Goal: Transaction & Acquisition: Purchase product/service

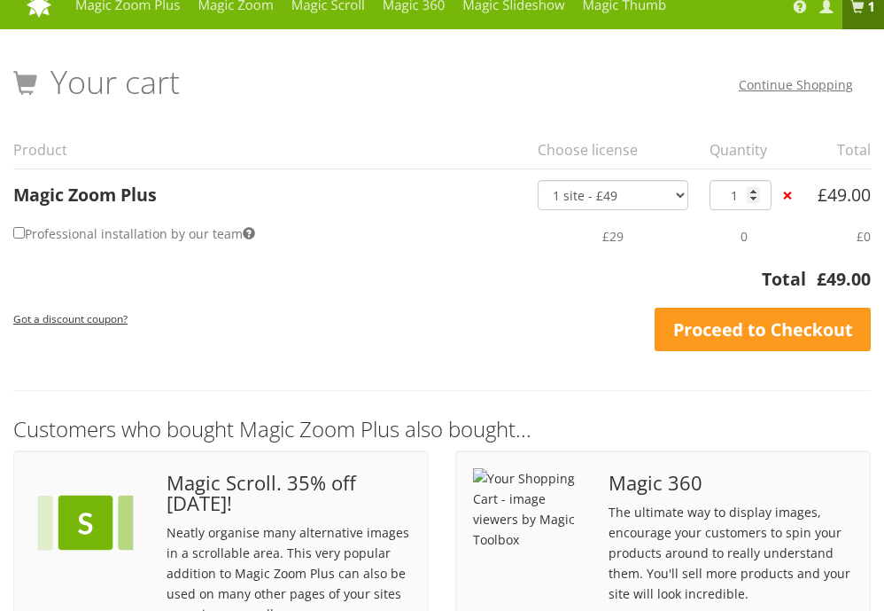
scroll to position [26, 0]
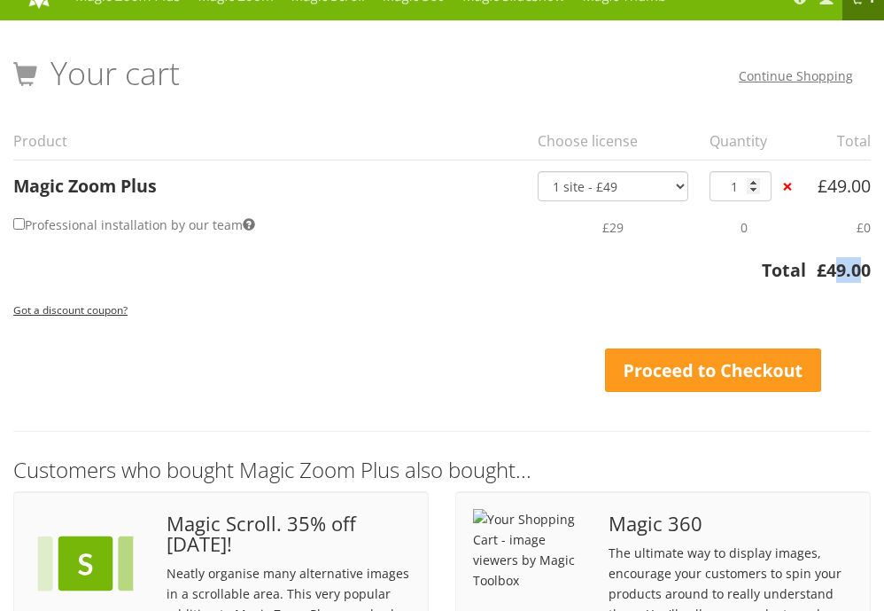
drag, startPoint x: 837, startPoint y: 275, endPoint x: 866, endPoint y: 275, distance: 29.2
click at [866, 275] on bdi "£ 49.00" at bounding box center [844, 270] width 54 height 24
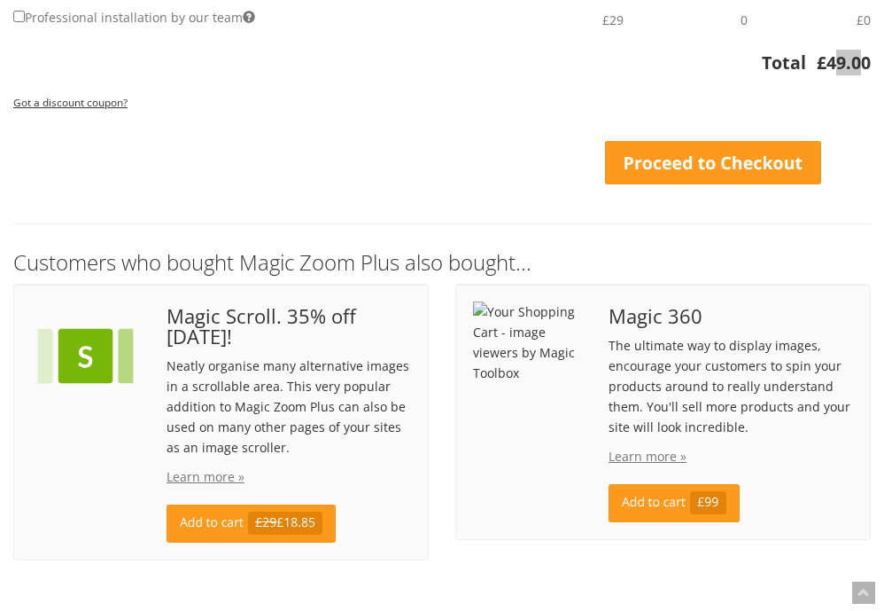
scroll to position [234, 0]
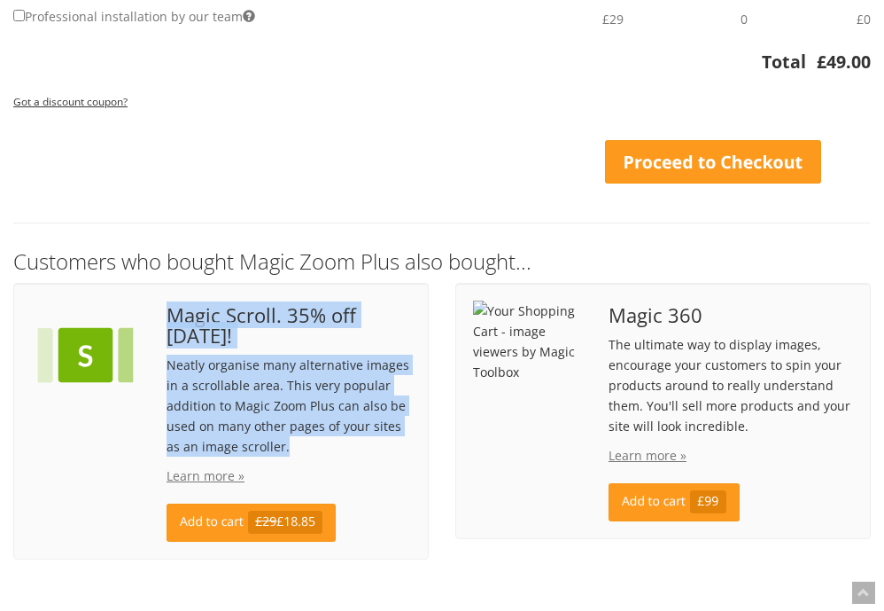
drag, startPoint x: 167, startPoint y: 305, endPoint x: 315, endPoint y: 436, distance: 197.7
click at [315, 436] on div "Magic Scroll. 35% off [DATE]! Neatly organise many alternative images in a scro…" at bounding box center [288, 420] width 271 height 241
click at [240, 348] on div "Magic Scroll. 35% off [DATE]! Neatly organise many alternative images in a scro…" at bounding box center [288, 420] width 271 height 241
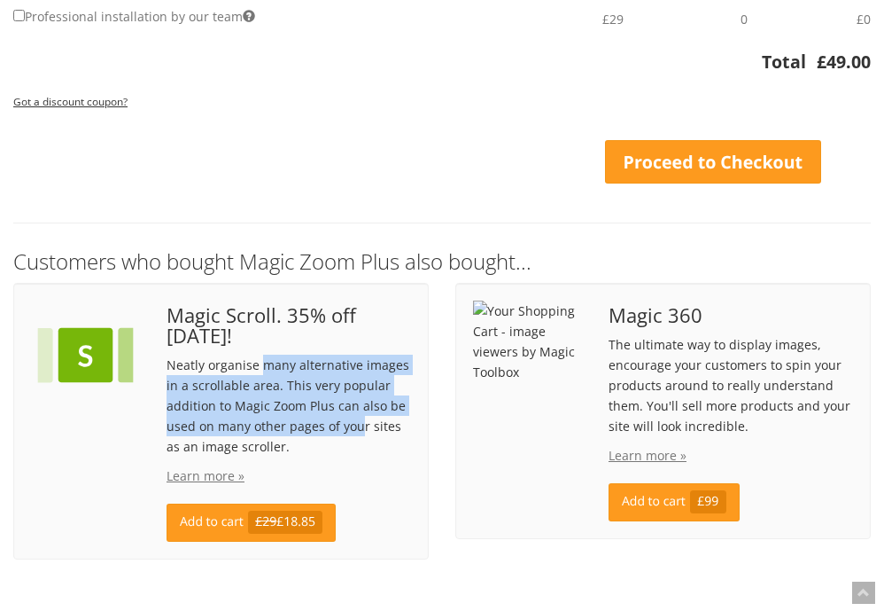
drag, startPoint x: 261, startPoint y: 367, endPoint x: 356, endPoint y: 417, distance: 108.2
click at [356, 417] on p "Neatly organise many alternative images in a scrollable area. This very popular…" at bounding box center [289, 405] width 245 height 102
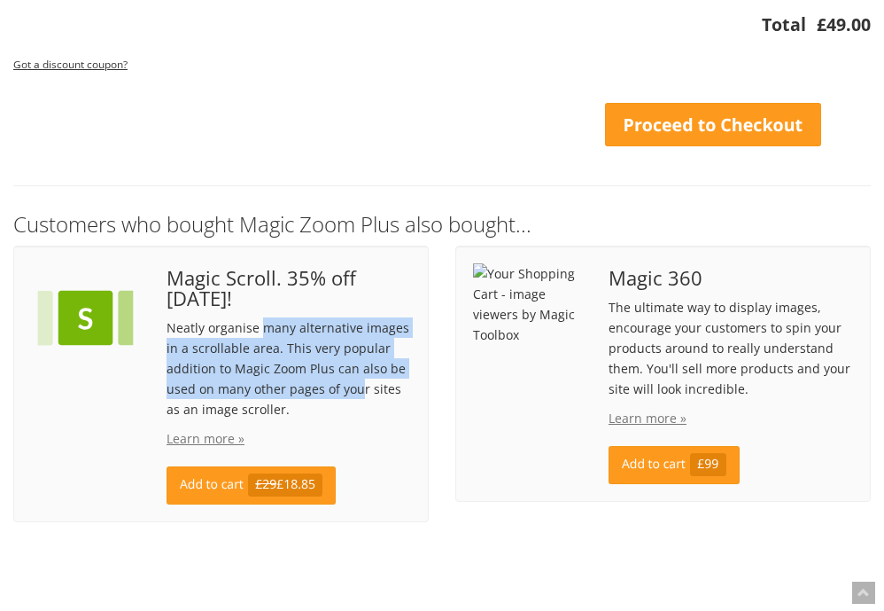
scroll to position [275, 0]
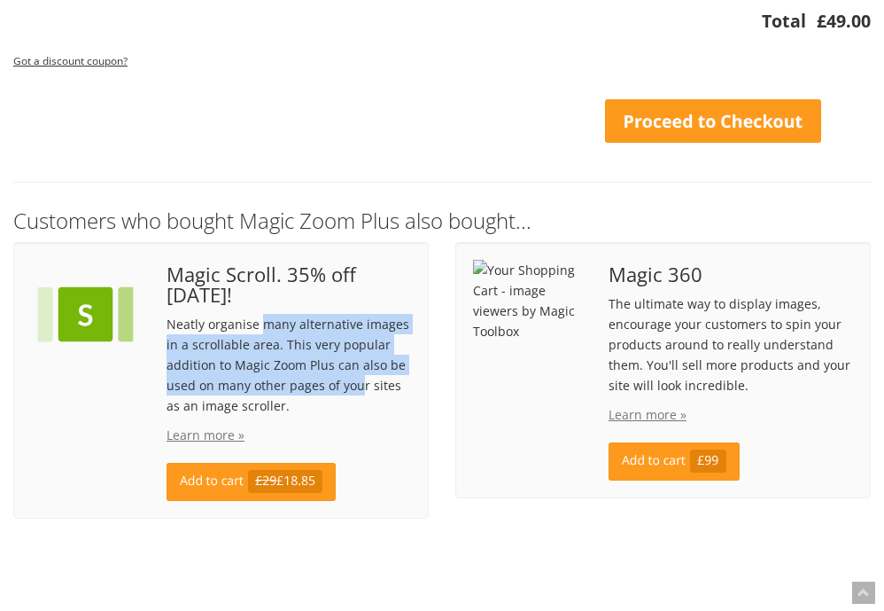
click at [489, 391] on div "Magic 360 The ultimate way to display images, encourage your customers to spin …" at bounding box center [663, 370] width 407 height 221
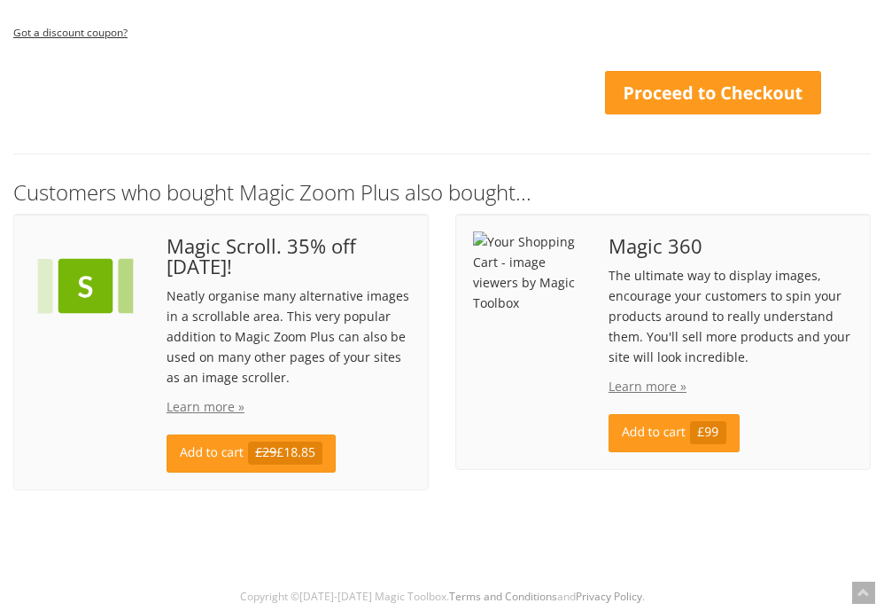
scroll to position [302, 0]
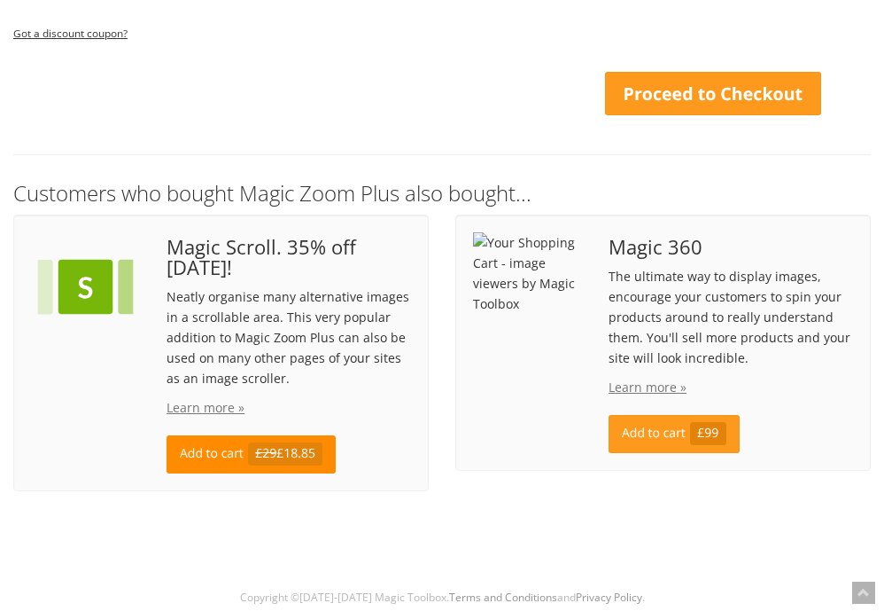
click at [219, 455] on link "Add to cart £29 £18.85" at bounding box center [251, 454] width 169 height 38
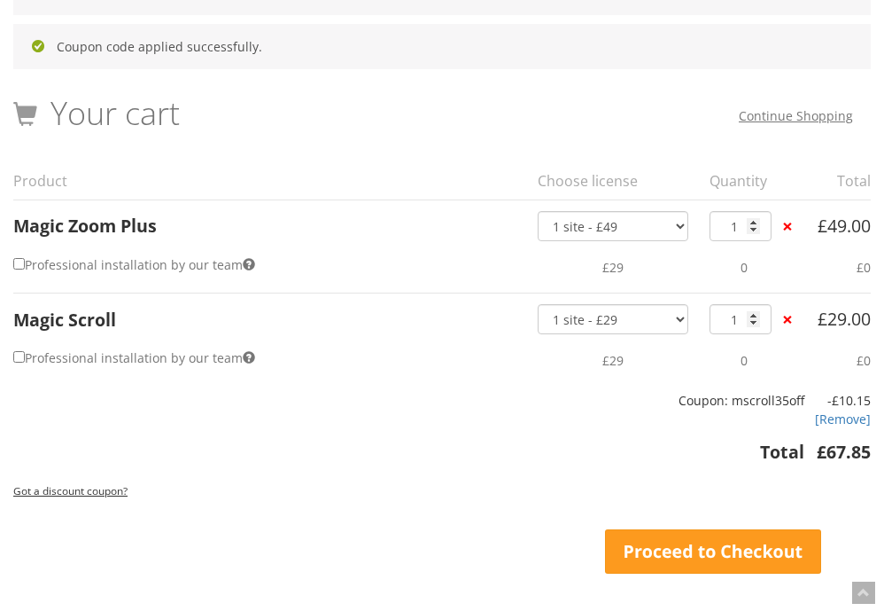
scroll to position [100, 0]
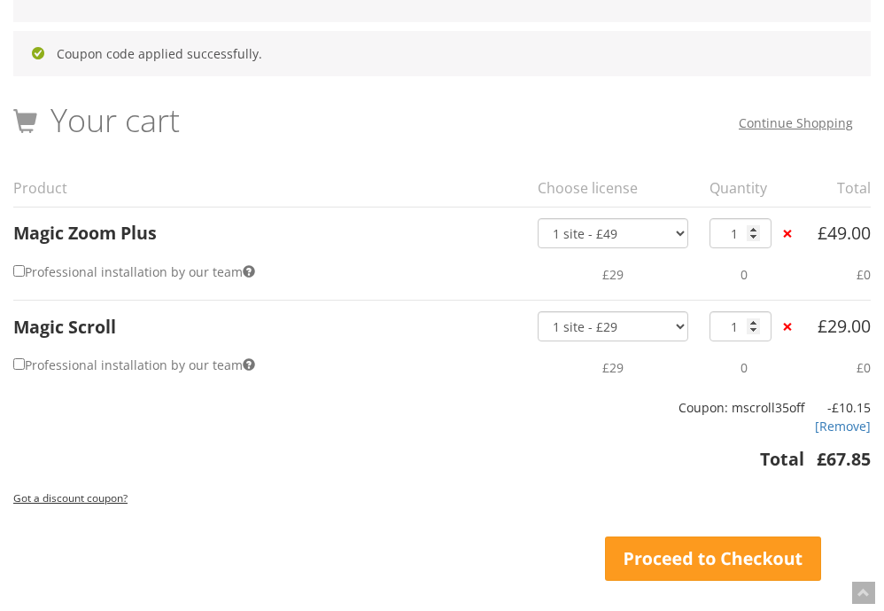
click at [17, 272] on input "Professional installation by our team" at bounding box center [19, 271] width 12 height 12
checkbox input "true"
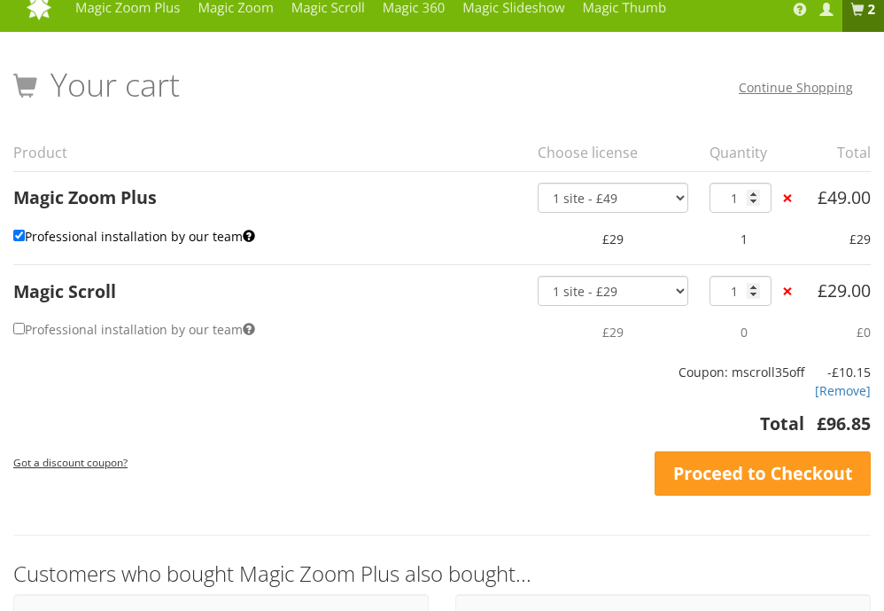
scroll to position [0, 0]
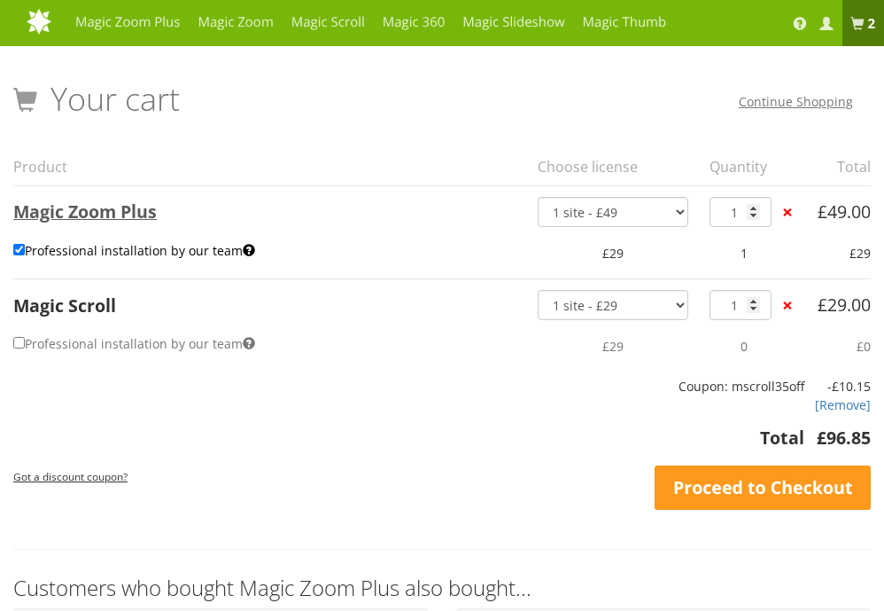
drag, startPoint x: 152, startPoint y: 204, endPoint x: 92, endPoint y: 204, distance: 59.4
click at [136, 207] on link "Magic Zoom Plus" at bounding box center [85, 211] width 144 height 24
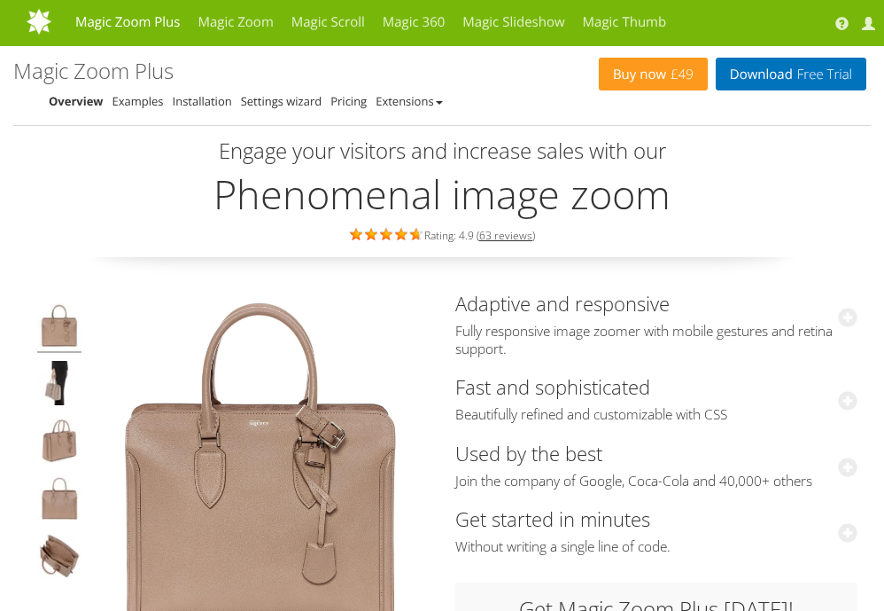
scroll to position [-1, 0]
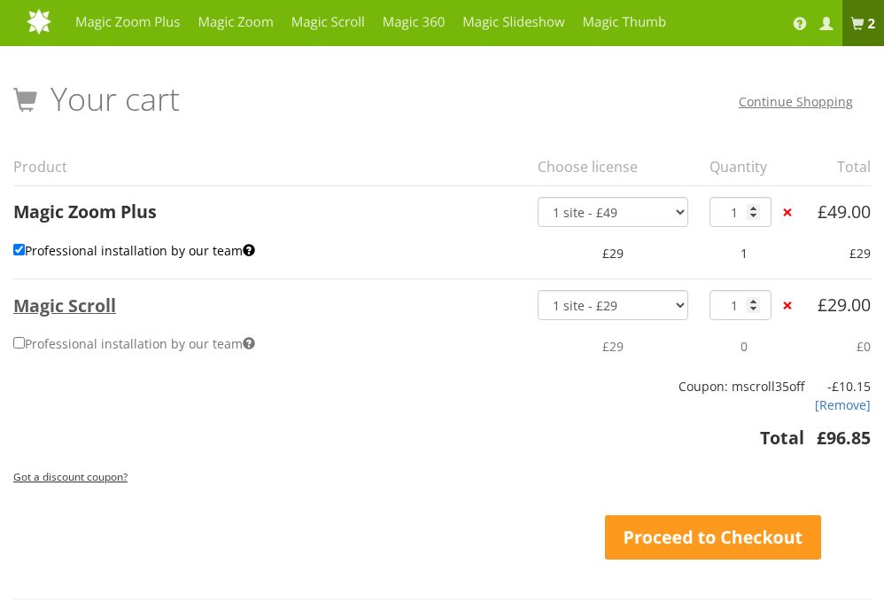
click at [68, 302] on link "Magic Scroll" at bounding box center [64, 305] width 103 height 24
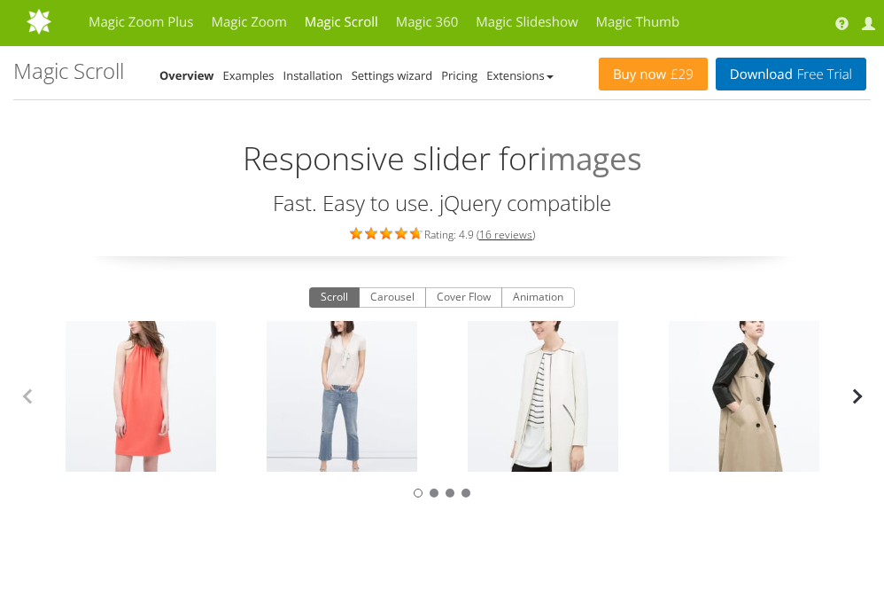
click at [855, 405] on button "button" at bounding box center [858, 396] width 27 height 27
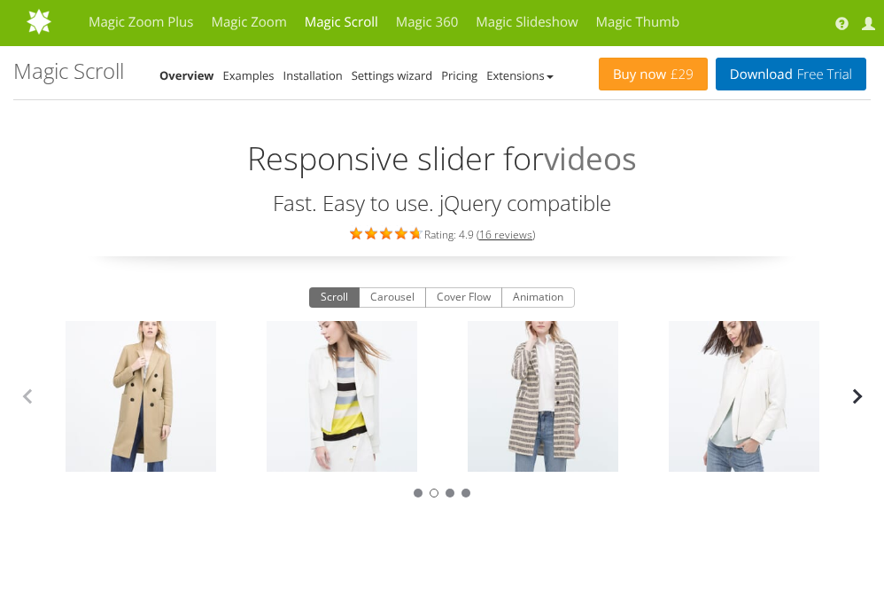
click at [855, 405] on button "button" at bounding box center [858, 396] width 27 height 27
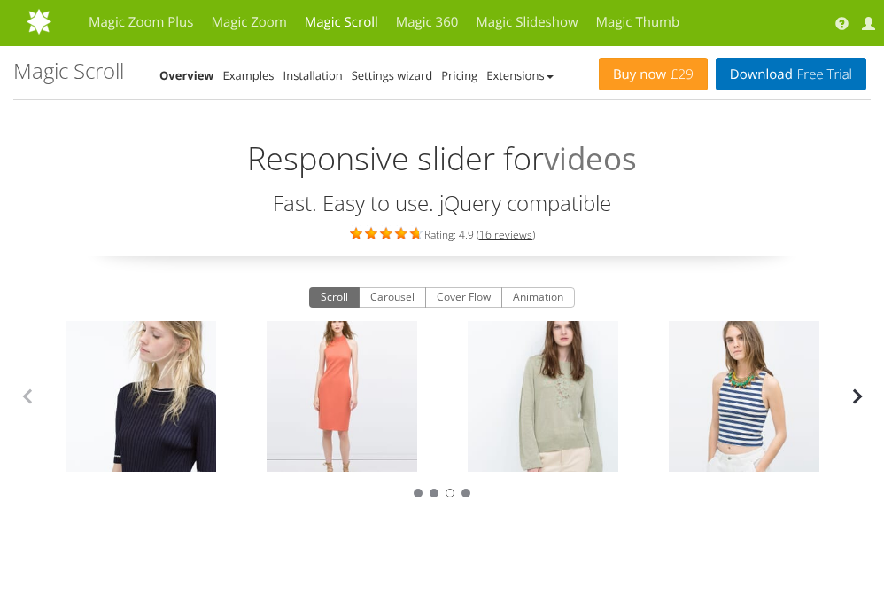
click at [855, 405] on button "button" at bounding box center [858, 396] width 27 height 27
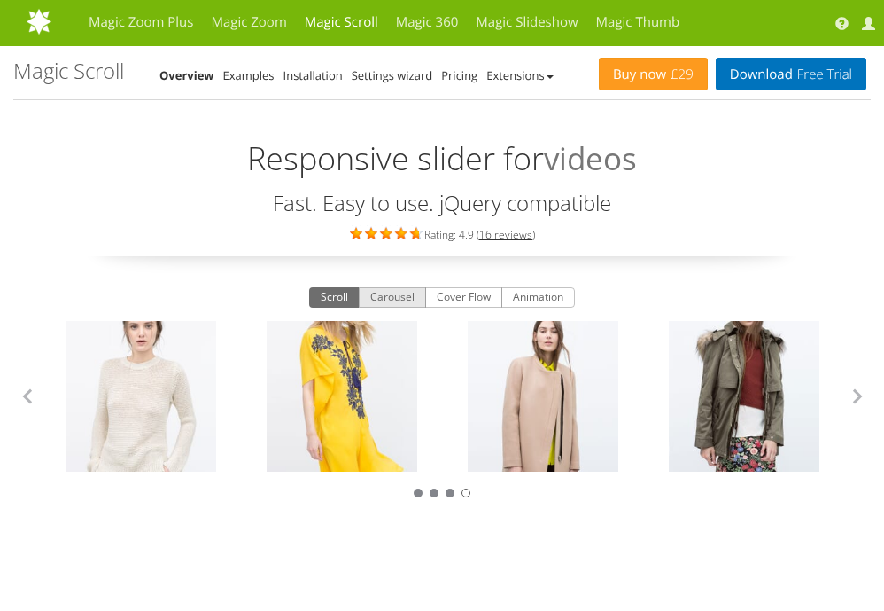
click at [391, 296] on button "Carousel" at bounding box center [392, 297] width 67 height 21
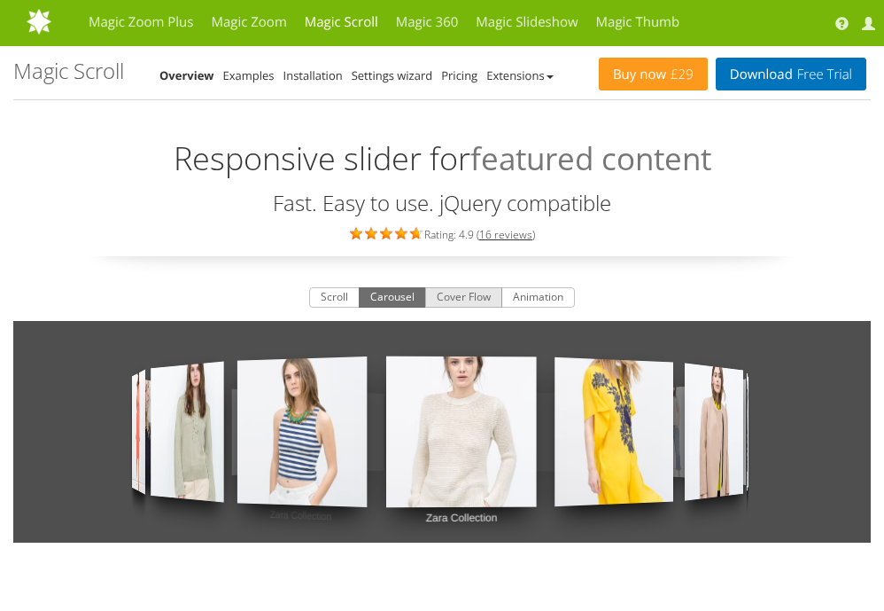
click at [481, 294] on button "Cover Flow" at bounding box center [463, 297] width 77 height 21
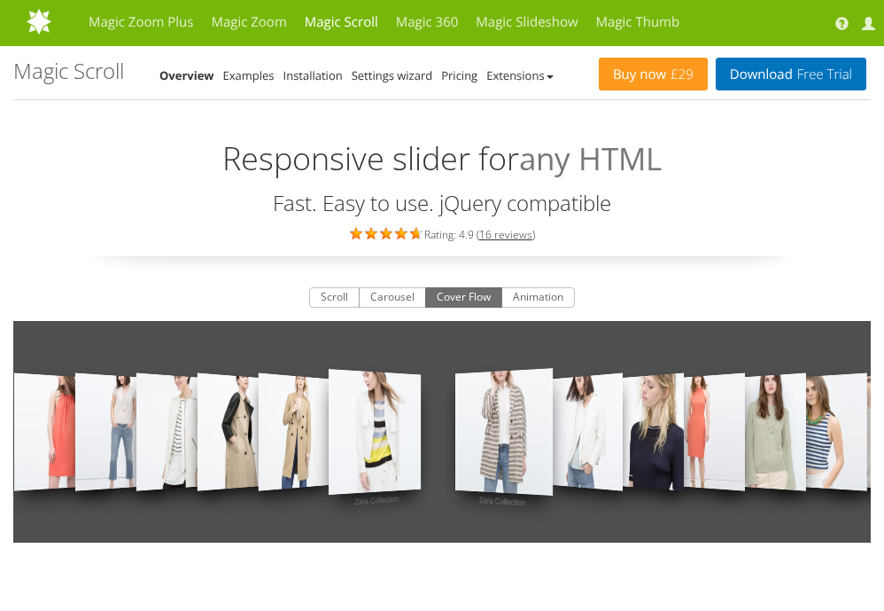
scroll to position [4, 0]
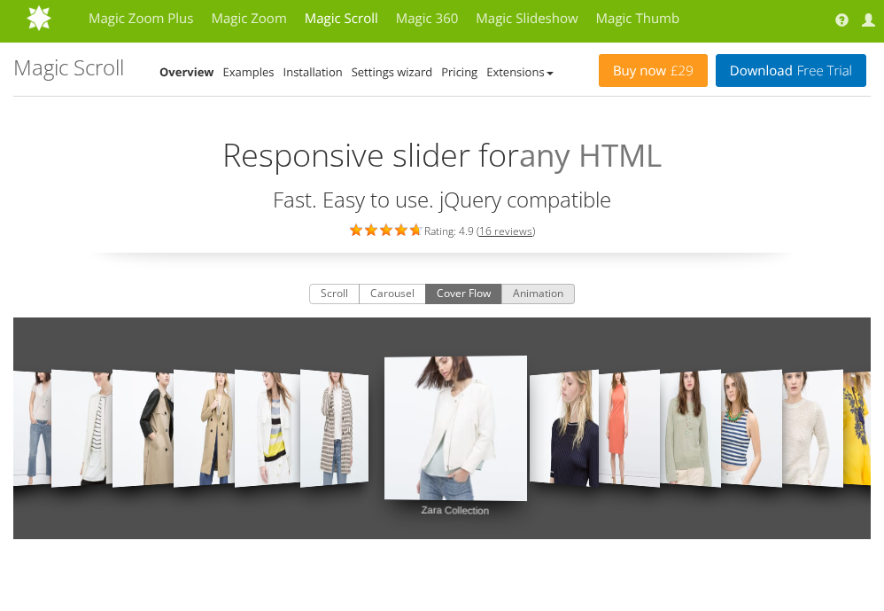
click at [536, 287] on button "Animation" at bounding box center [539, 294] width 74 height 21
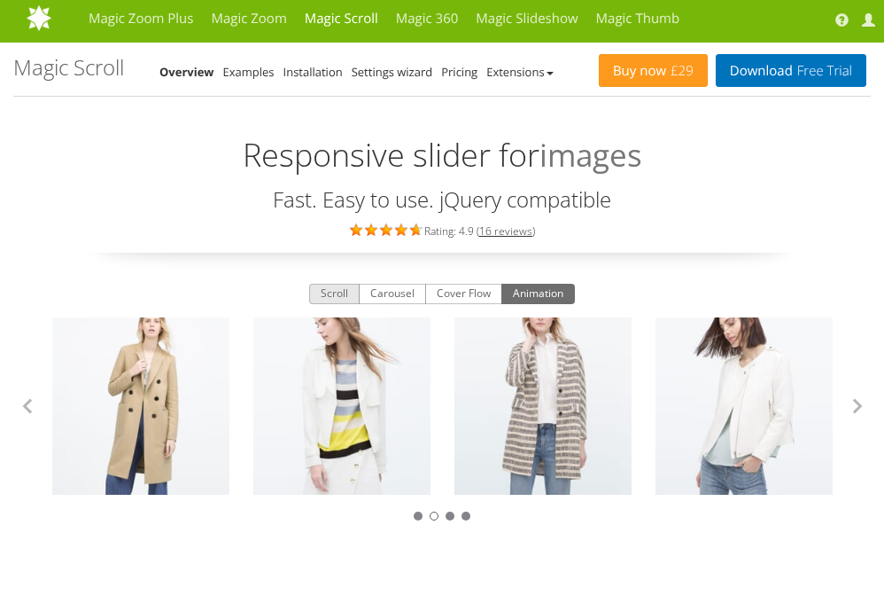
click at [336, 289] on button "Scroll" at bounding box center [334, 294] width 51 height 21
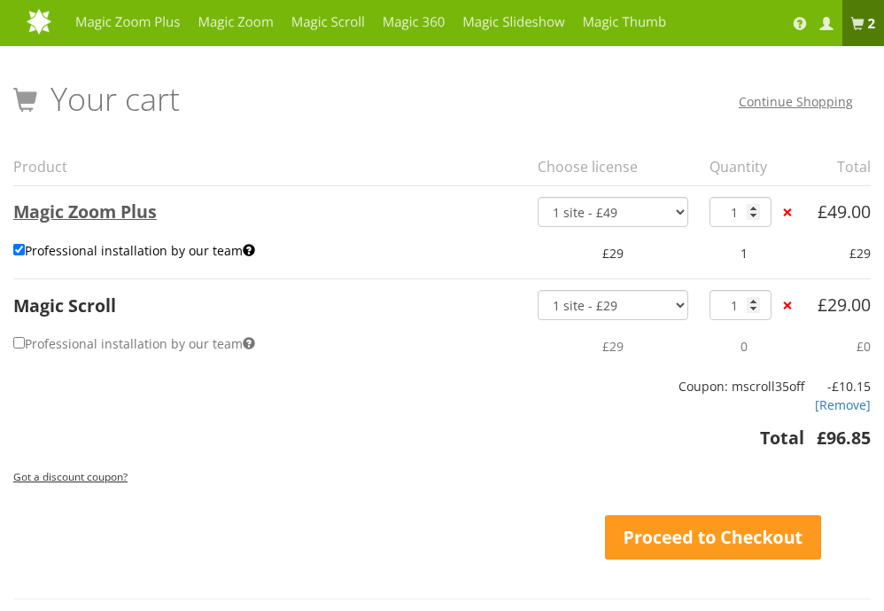
click at [80, 215] on link "Magic Zoom Plus" at bounding box center [85, 211] width 144 height 24
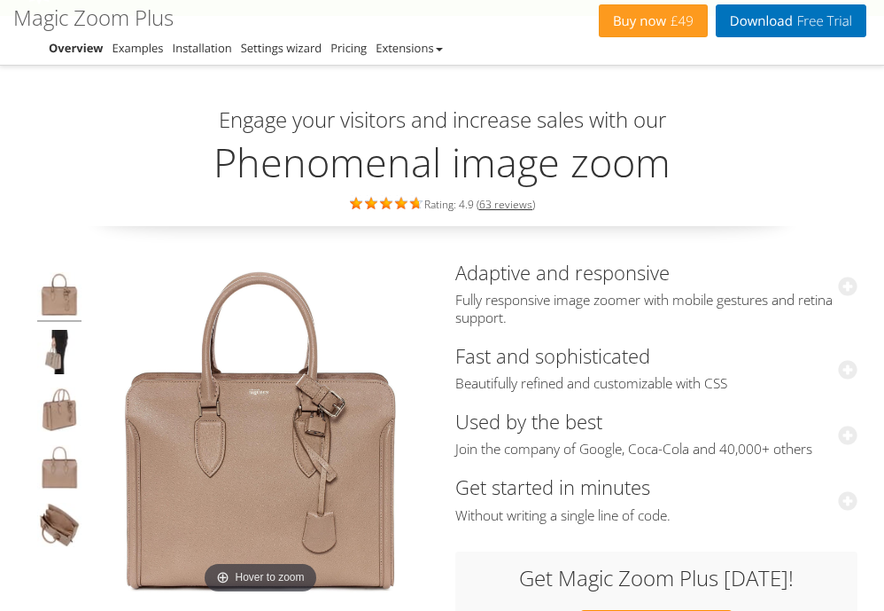
scroll to position [114, 0]
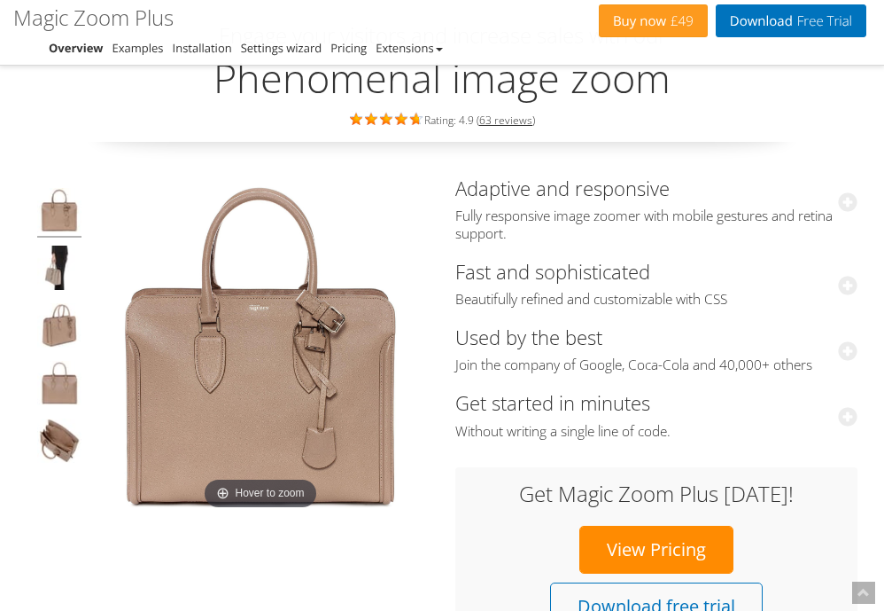
click at [572, 200] on h3 "Adaptive and responsive Fully responsive image zoomer with mobile gestures and …" at bounding box center [657, 209] width 402 height 83
click at [568, 189] on link "Adaptive and responsive Fully responsive image zoomer with mobile gestures and …" at bounding box center [657, 209] width 402 height 68
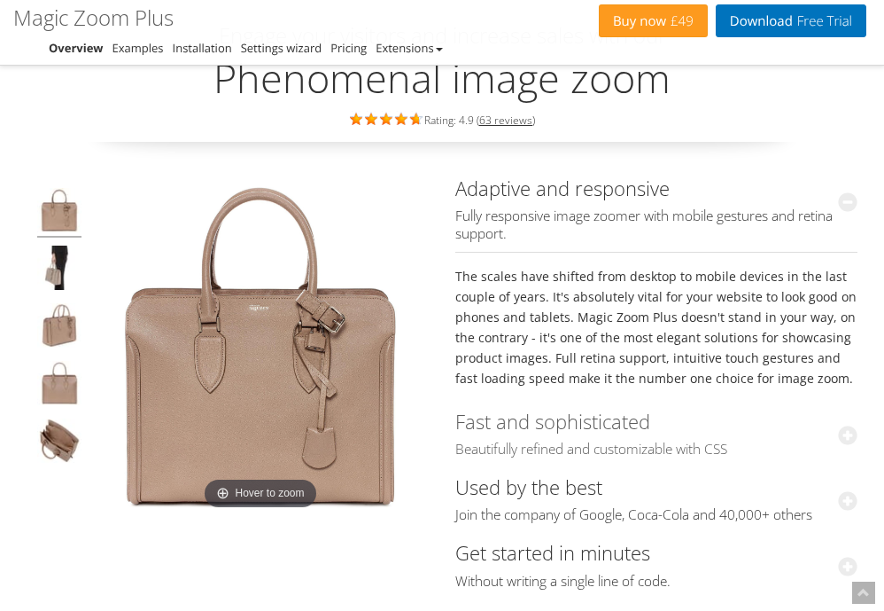
click at [562, 430] on link "Fast and sophisticated Beautifully refined and customizable with CSS" at bounding box center [657, 433] width 402 height 51
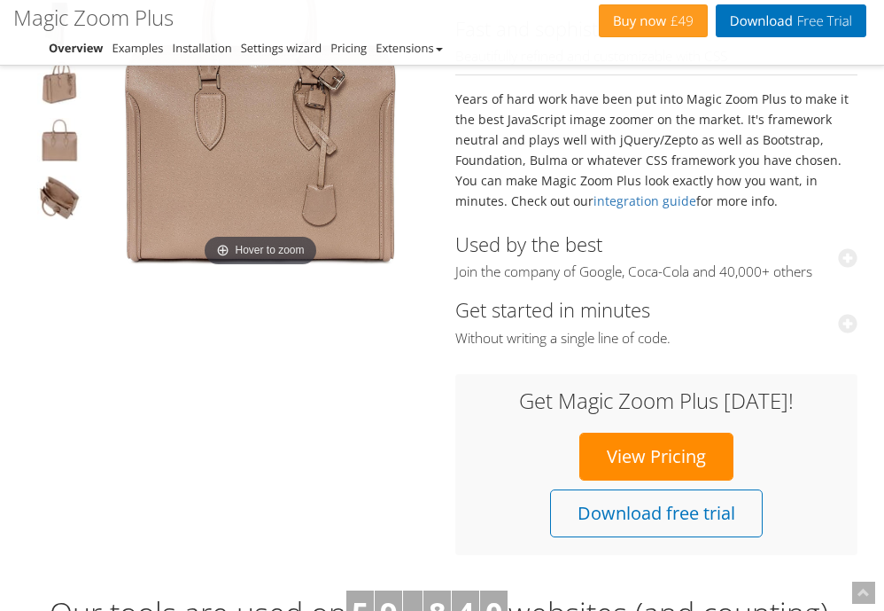
scroll to position [345, 0]
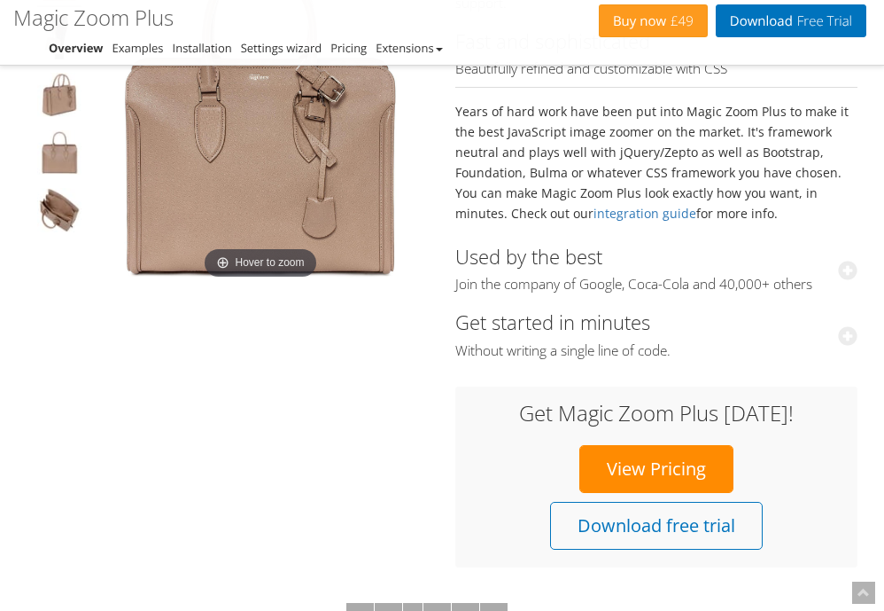
click at [601, 470] on link "View Pricing" at bounding box center [657, 469] width 154 height 48
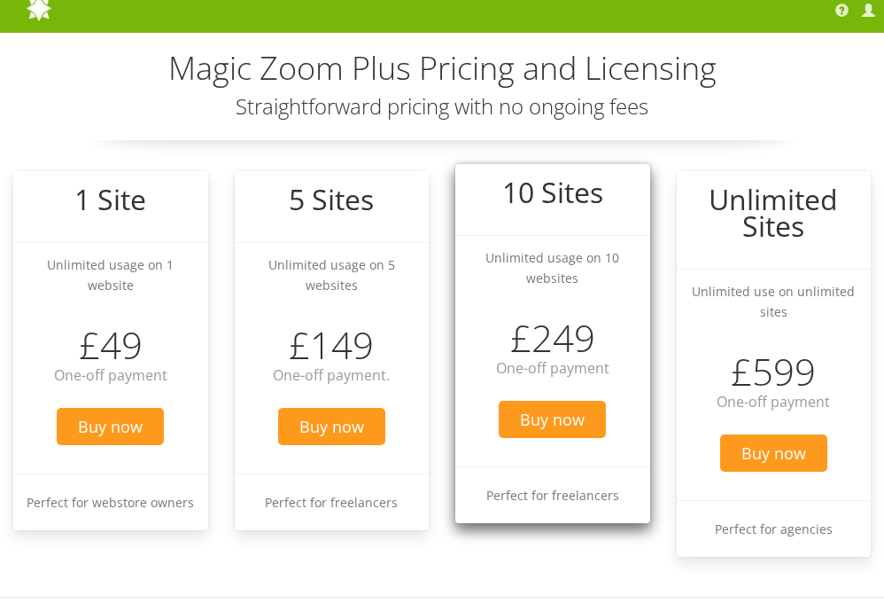
scroll to position [19, 0]
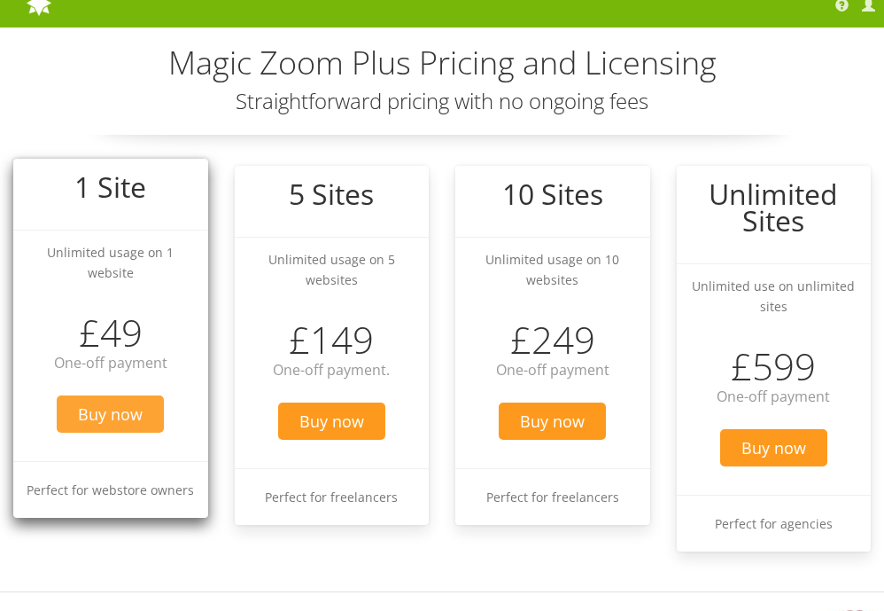
click at [110, 395] on span "Buy now" at bounding box center [110, 413] width 107 height 37
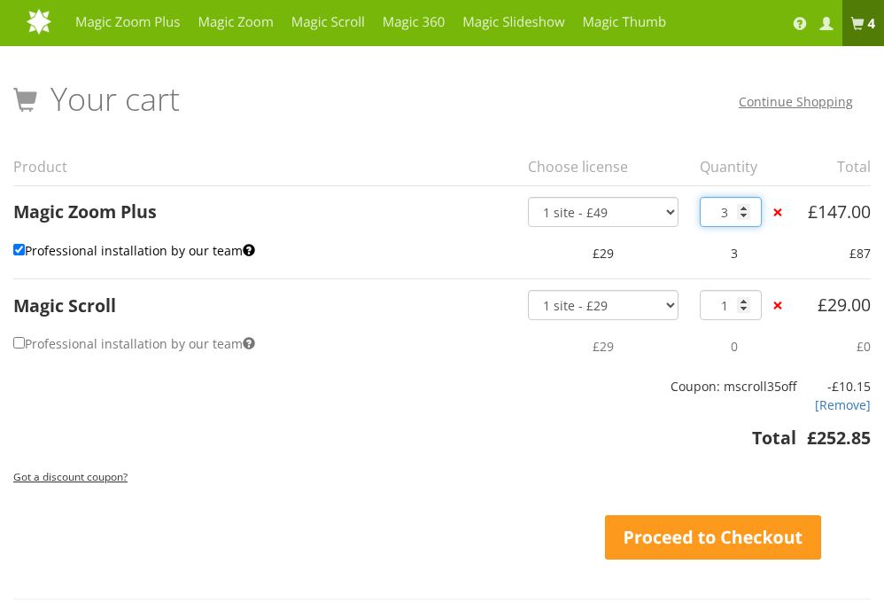
type input "2"
click at [746, 217] on input "2" at bounding box center [731, 212] width 62 height 30
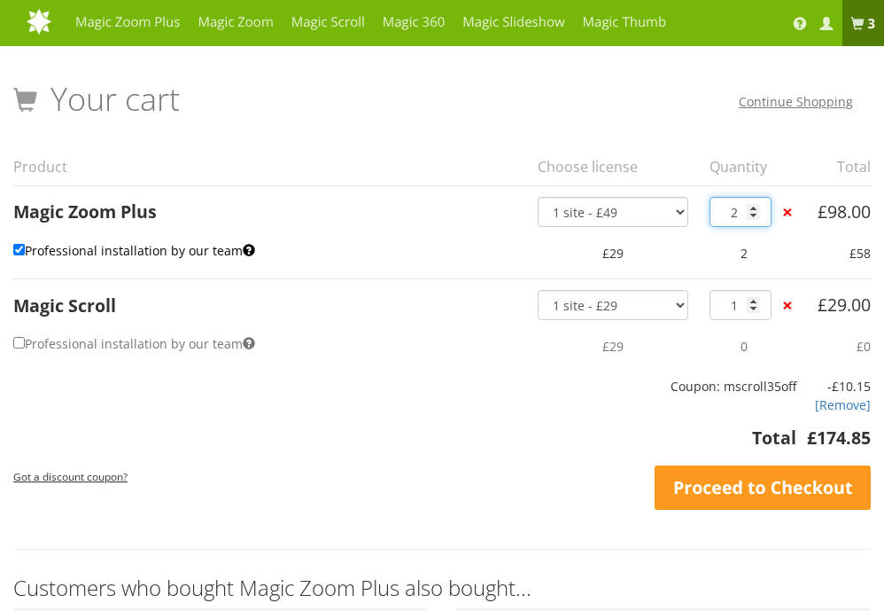
click at [746, 217] on input "2" at bounding box center [741, 212] width 62 height 30
type input "1"
click at [751, 216] on input "1" at bounding box center [741, 212] width 62 height 30
click at [784, 306] on link "×" at bounding box center [787, 305] width 19 height 19
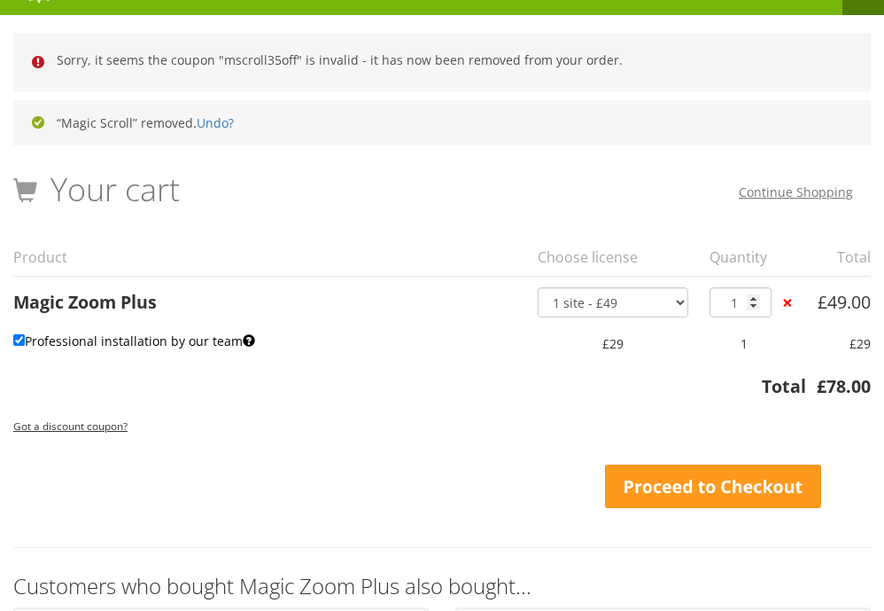
scroll to position [35, 0]
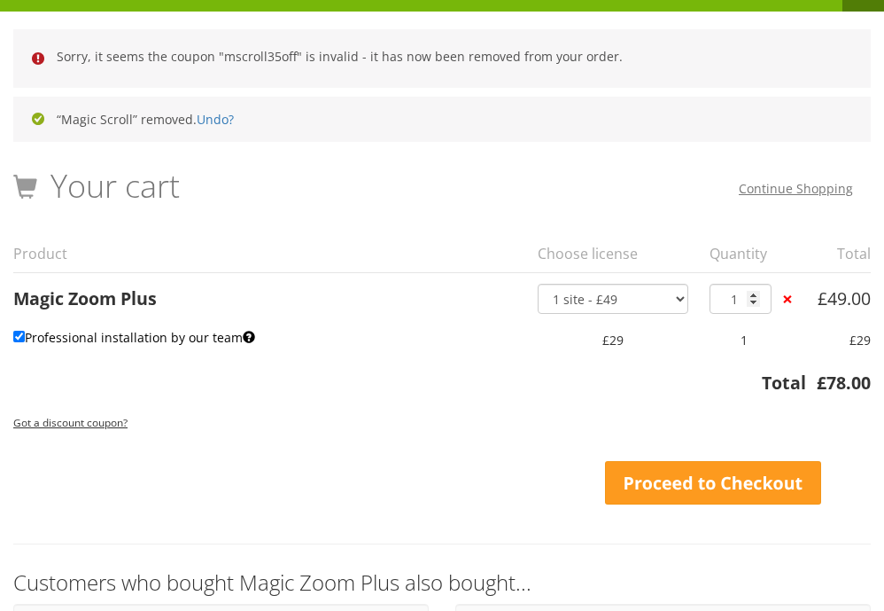
click at [671, 339] on td "£29" at bounding box center [613, 339] width 172 height 51
drag, startPoint x: 862, startPoint y: 337, endPoint x: 805, endPoint y: 337, distance: 57.6
click at [805, 337] on tr "Professional installation by our team £29 1 £29" at bounding box center [442, 339] width 858 height 51
click at [529, 340] on td "£29" at bounding box center [613, 339] width 172 height 51
click at [855, 347] on td "£29" at bounding box center [839, 339] width 64 height 51
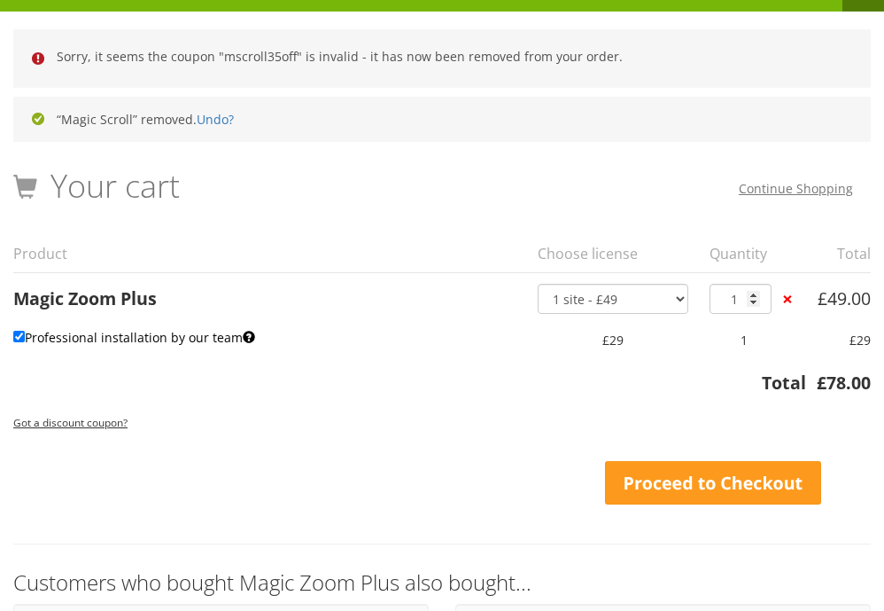
click at [855, 347] on td "£29" at bounding box center [839, 339] width 64 height 51
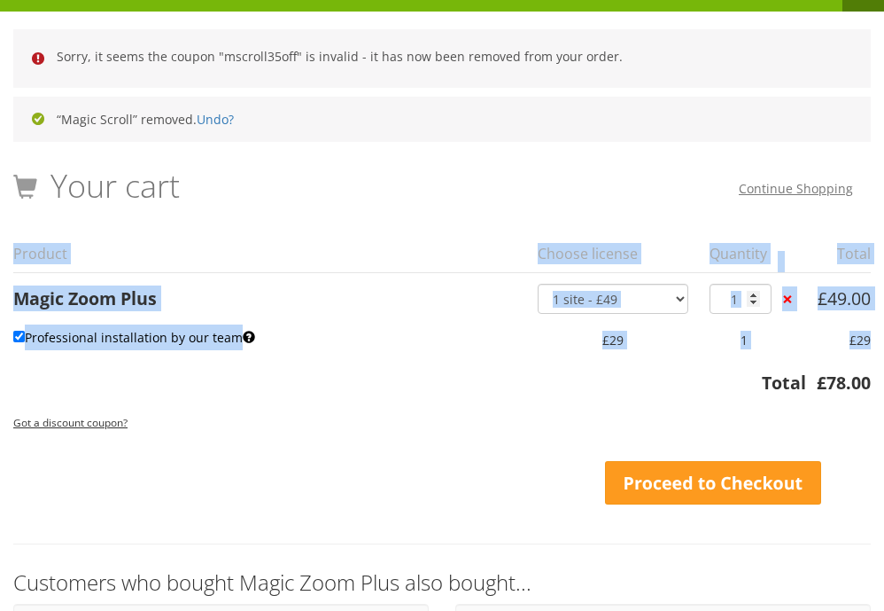
drag, startPoint x: 855, startPoint y: 347, endPoint x: 872, endPoint y: 348, distance: 16.9
click at [872, 348] on div "Your Shopping Cart – image viewers by Magic Toolbox Sorry, it seems the coupon …" at bounding box center [442, 463] width 884 height 868
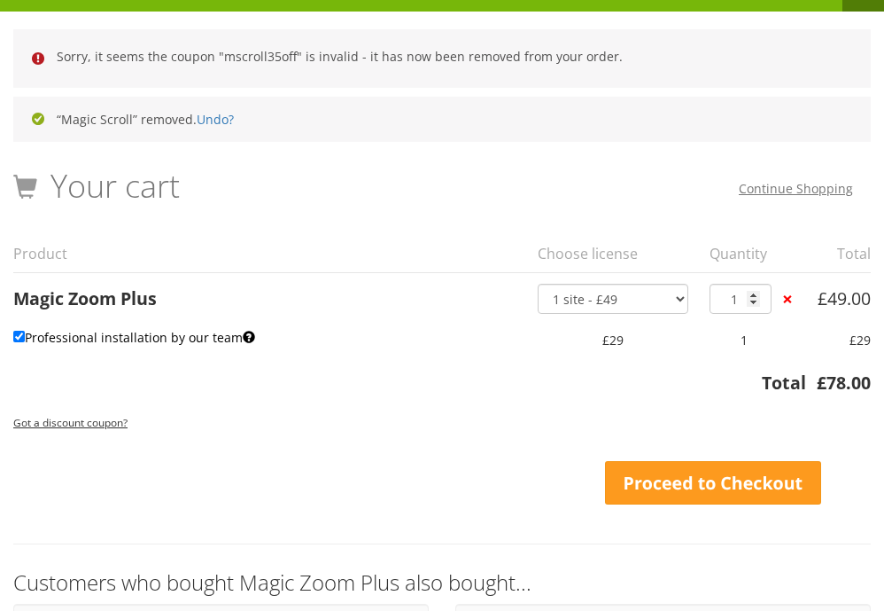
click at [150, 337] on label "Professional installation by our team" at bounding box center [134, 337] width 242 height 26
click at [25, 337] on input "Professional installation by our team" at bounding box center [19, 337] width 12 height 12
checkbox input "false"
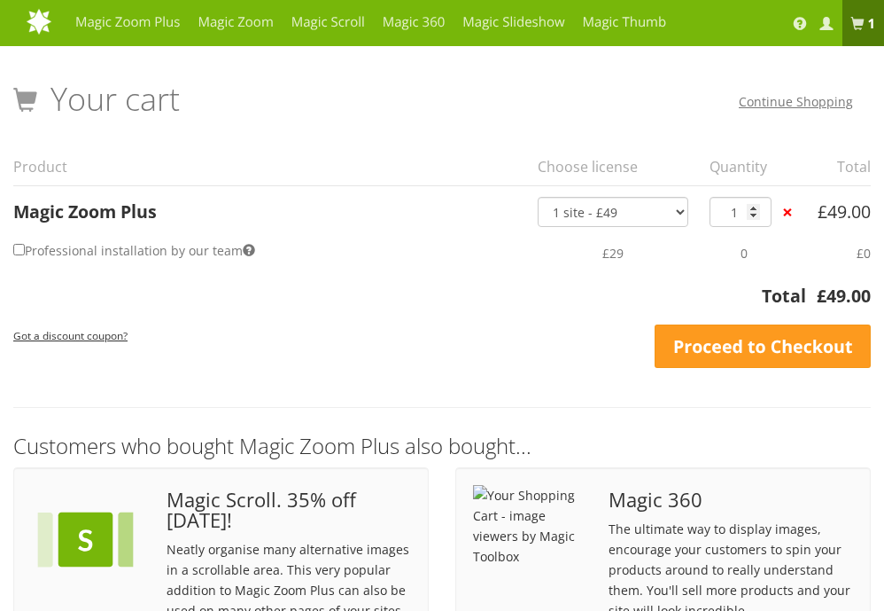
scroll to position [0, 0]
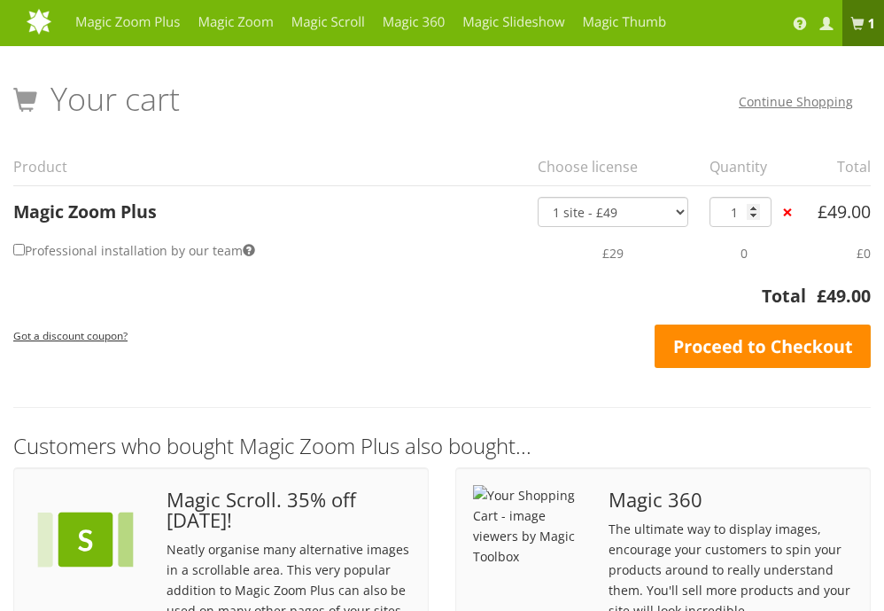
click at [806, 342] on link "Proceed to Checkout" at bounding box center [763, 346] width 216 height 44
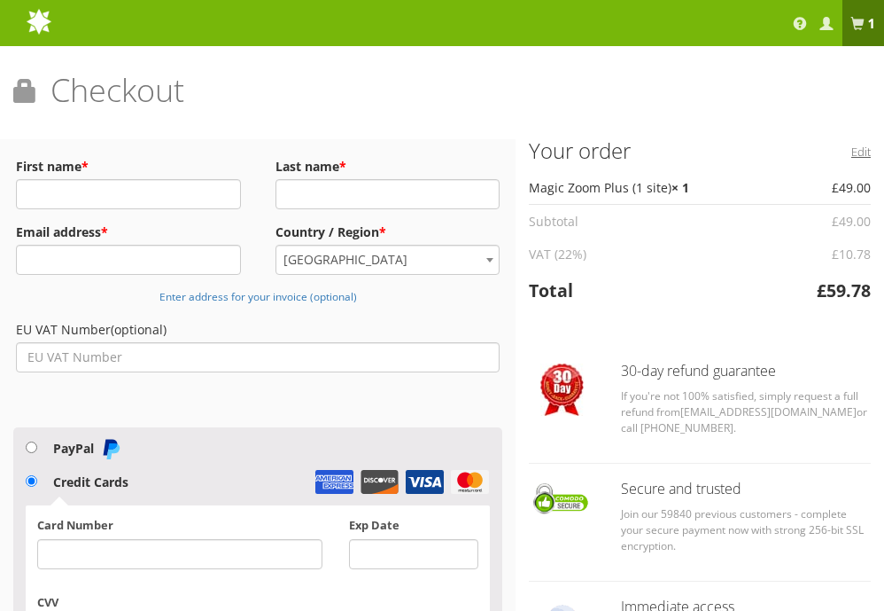
click at [860, 152] on link "Edit" at bounding box center [861, 151] width 19 height 25
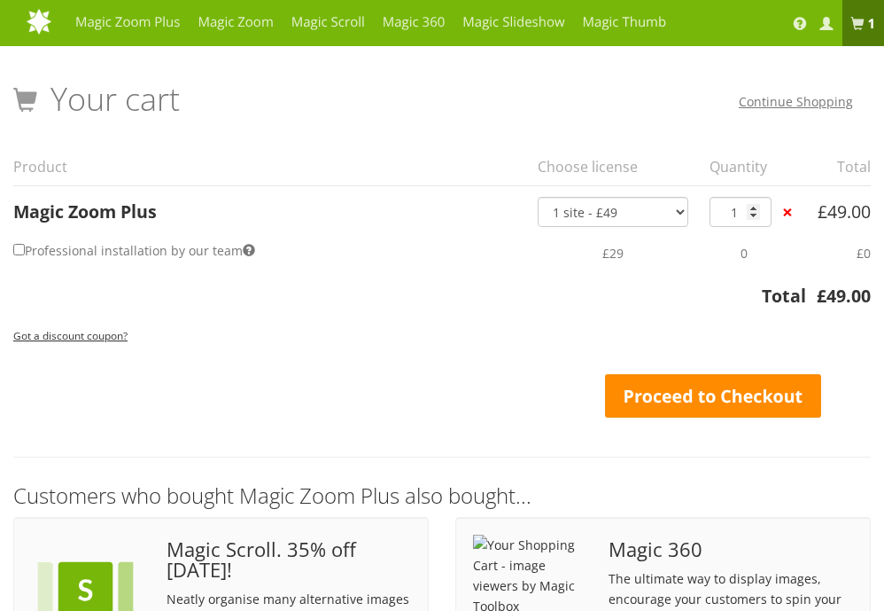
click at [687, 383] on link "Proceed to Checkout" at bounding box center [713, 396] width 216 height 44
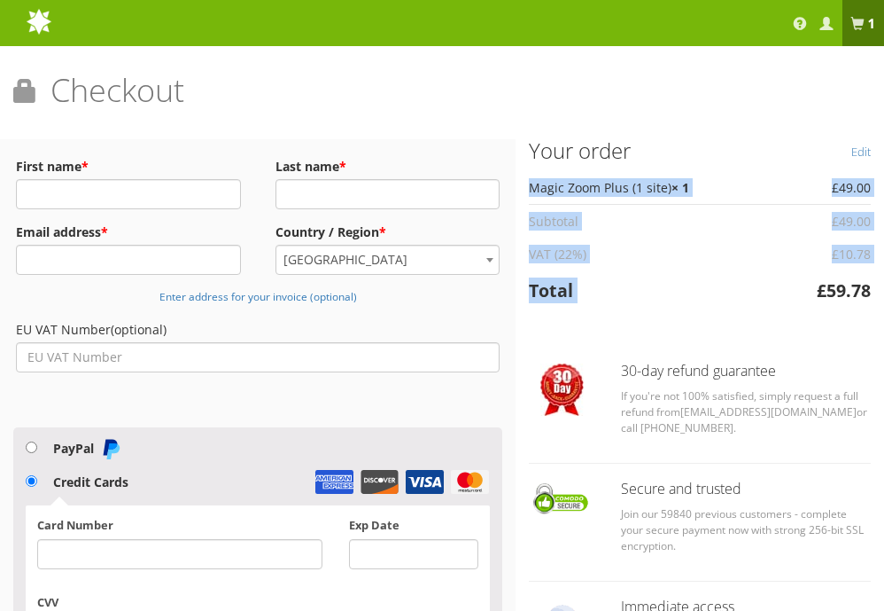
drag, startPoint x: 812, startPoint y: 294, endPoint x: 875, endPoint y: 296, distance: 62.9
click at [875, 296] on div "Edit Your order Product Total Magic Zoom Plus (1 site) × 1 £ 49.00 Subtotal £ 4…" at bounding box center [700, 395] width 369 height 513
click at [684, 315] on div "Edit Your order Product Total Magic Zoom Plus (1 site) × 1 £ 49.00 Subtotal £ 4…" at bounding box center [700, 395] width 369 height 513
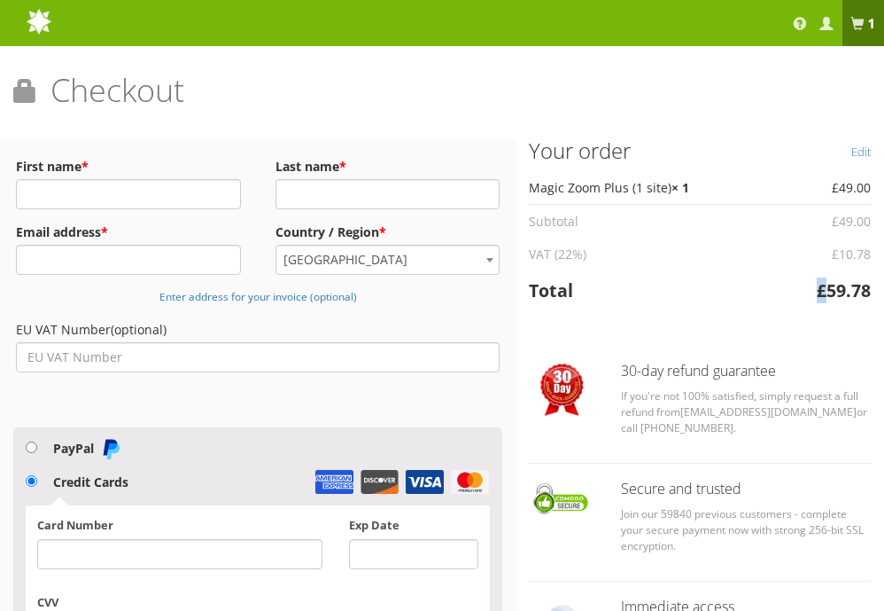
drag, startPoint x: 803, startPoint y: 294, endPoint x: 828, endPoint y: 296, distance: 24.9
click at [828, 296] on td "£ 59.78" at bounding box center [824, 290] width 94 height 40
copy span "£"
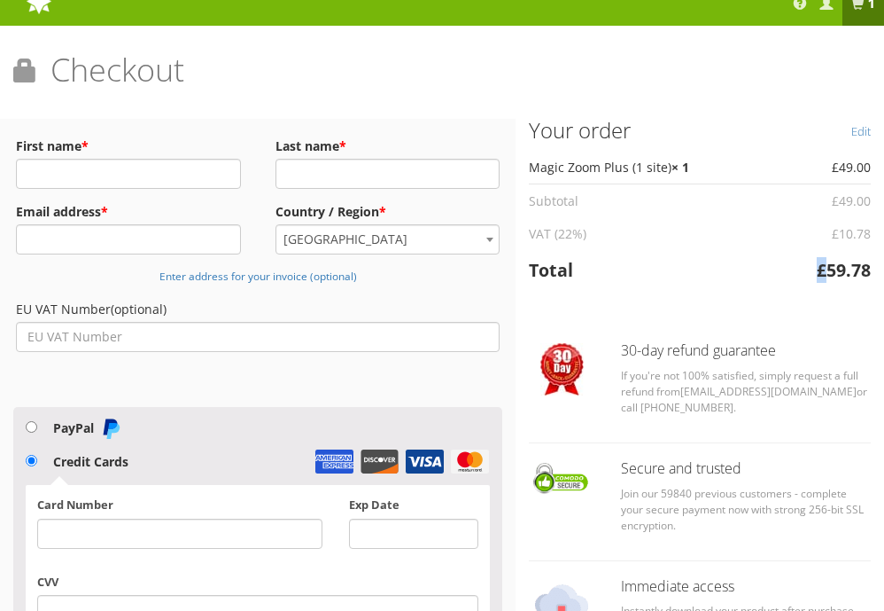
click at [821, 276] on span "£" at bounding box center [822, 270] width 10 height 24
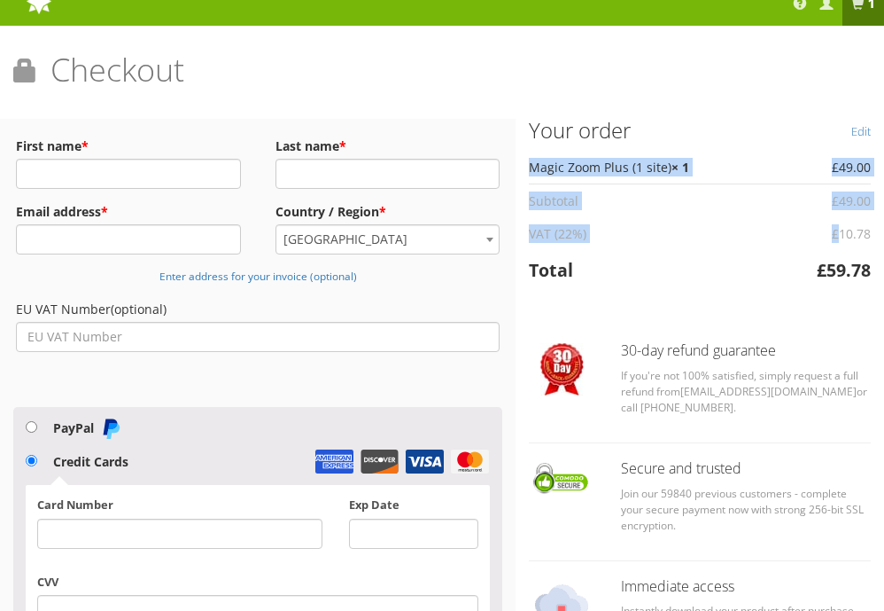
drag, startPoint x: 840, startPoint y: 230, endPoint x: 883, endPoint y: 230, distance: 42.5
click at [883, 230] on div "Edit Your order Product Total Magic Zoom Plus (1 site) × 1 £ 49.00 Subtotal £ 4…" at bounding box center [700, 375] width 369 height 513
click at [786, 263] on td "£ 59.78" at bounding box center [824, 270] width 94 height 40
drag, startPoint x: 812, startPoint y: 263, endPoint x: 884, endPoint y: 263, distance: 71.8
click at [884, 263] on div "Edit Your order Product Total Magic Zoom Plus (1 site) × 1 £ 49.00 Subtotal £ 4…" at bounding box center [700, 375] width 369 height 513
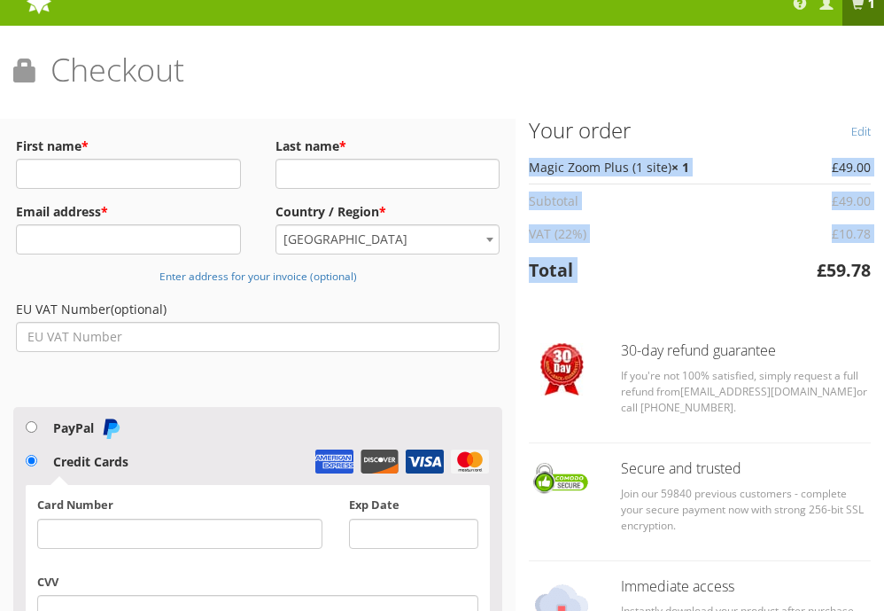
click at [103, 152] on label "First name *" at bounding box center [128, 146] width 225 height 25
click at [103, 159] on input "First name *" at bounding box center [128, 174] width 225 height 30
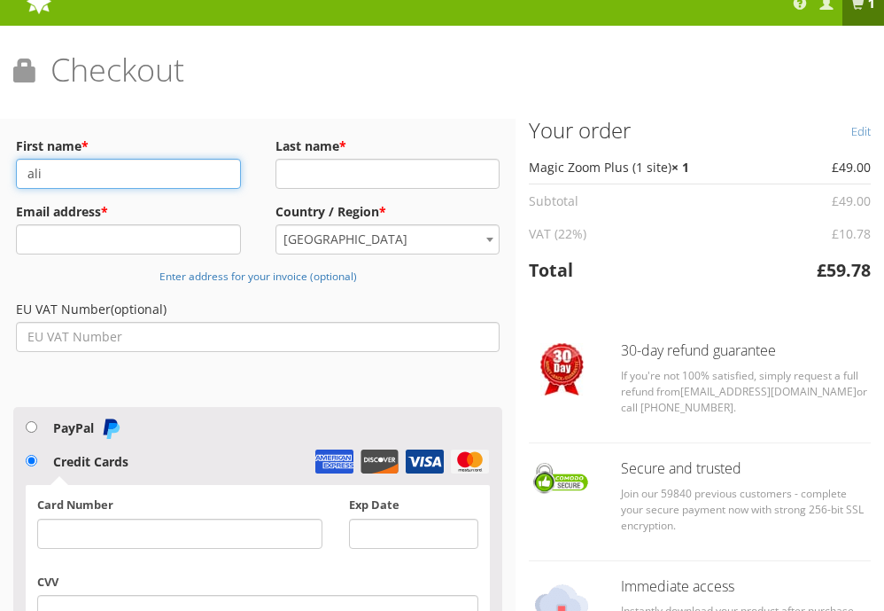
type input "ali"
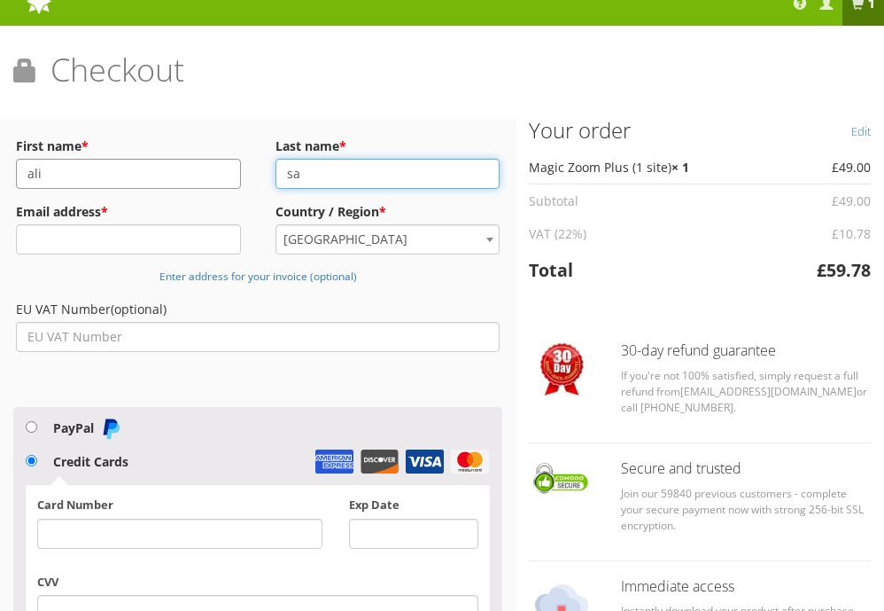
type input "s"
type input "abbasi"
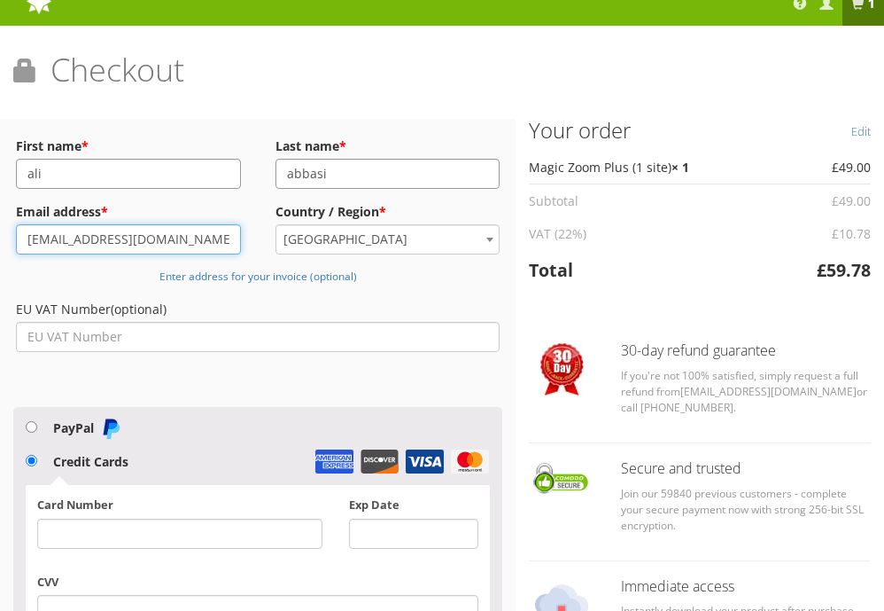
type input "[EMAIL_ADDRESS][DOMAIN_NAME]"
click at [356, 240] on span "[GEOGRAPHIC_DATA]" at bounding box center [387, 239] width 223 height 28
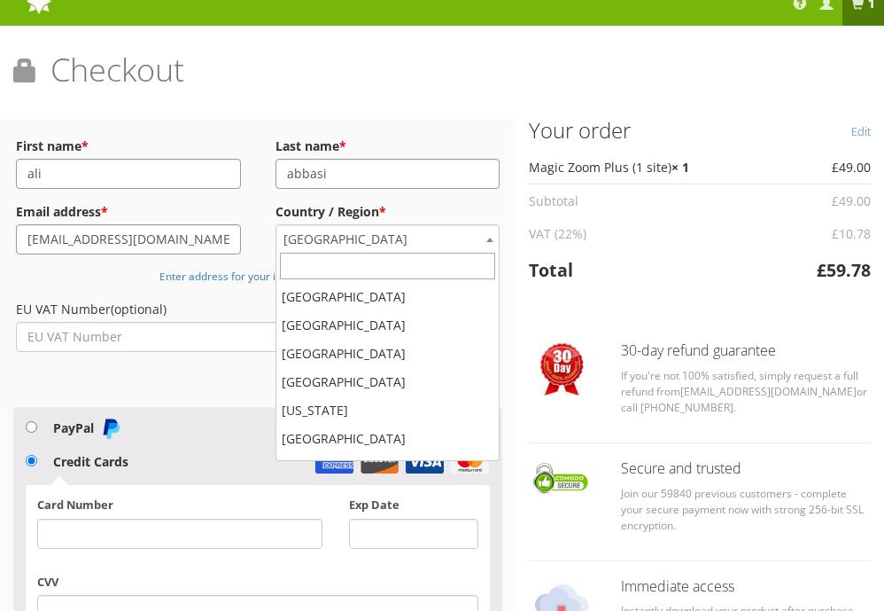
scroll to position [3063, 0]
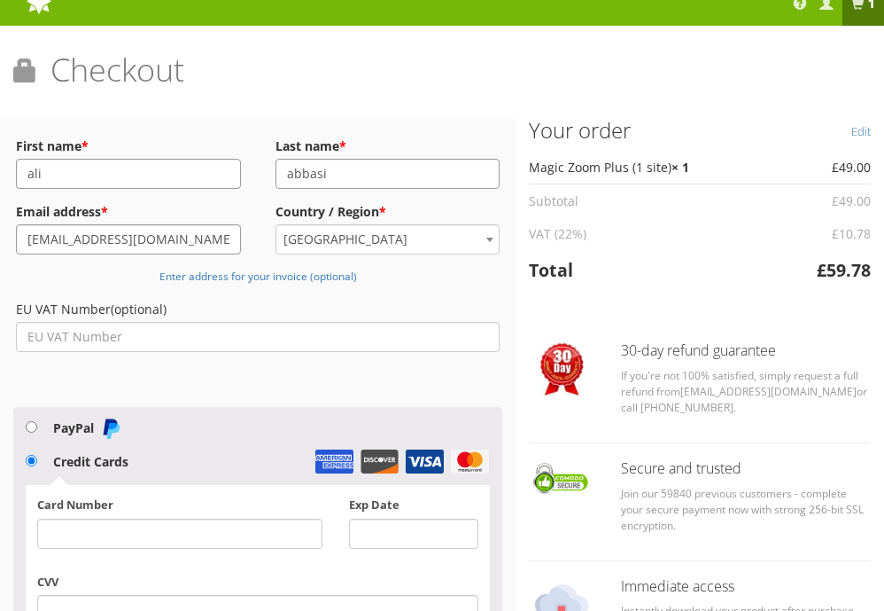
click at [230, 301] on label "EU VAT Number (optional)" at bounding box center [258, 309] width 484 height 25
click at [230, 322] on input "EU VAT Number (optional)" at bounding box center [258, 337] width 484 height 30
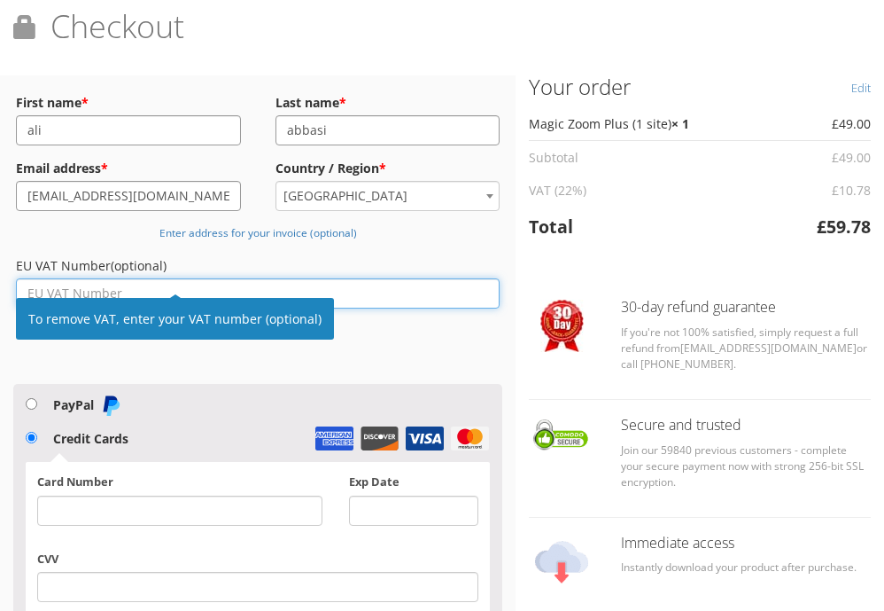
scroll to position [69, 0]
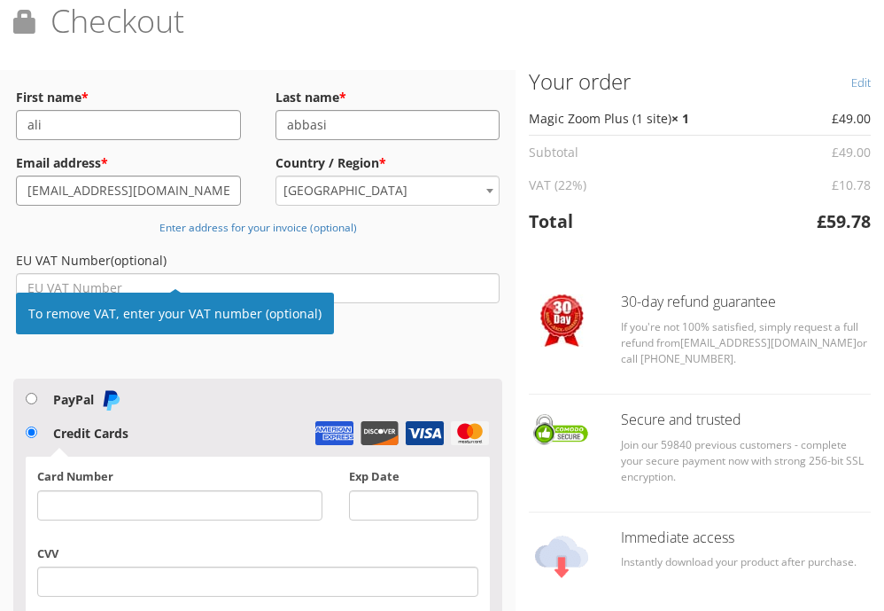
click at [223, 268] on label "EU VAT Number (optional)" at bounding box center [258, 260] width 484 height 25
click at [223, 273] on input "EU VAT Number (optional)" at bounding box center [258, 288] width 484 height 30
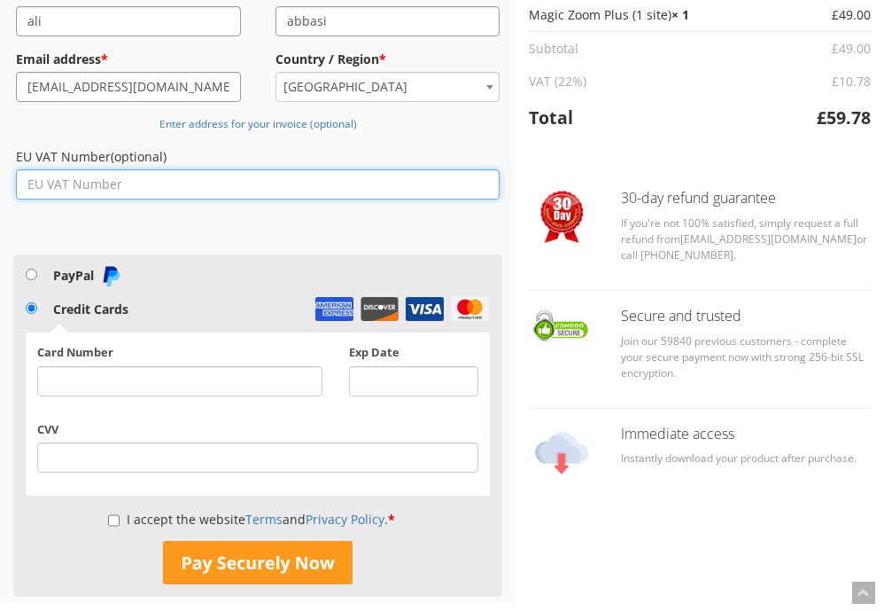
scroll to position [180, 0]
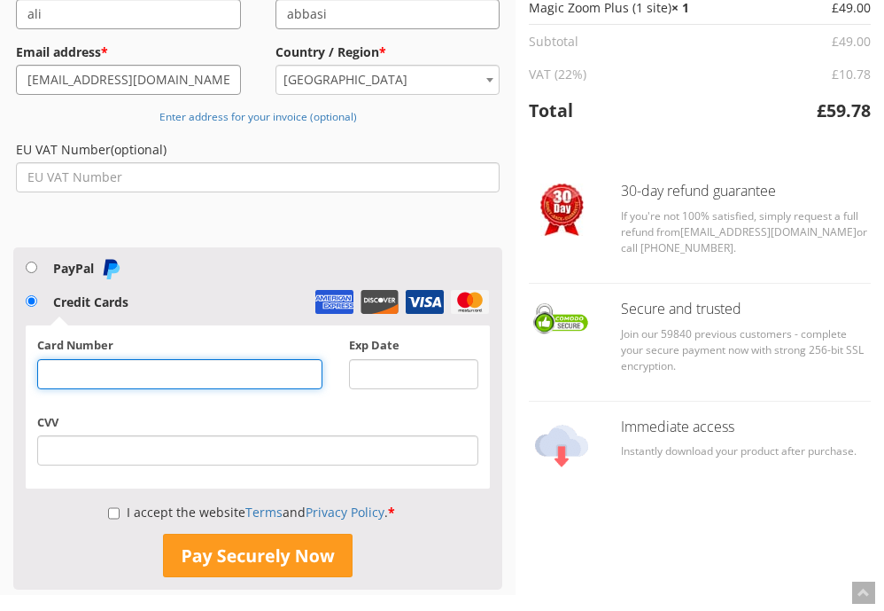
click at [390, 410] on div "Card Number Exp Date" at bounding box center [258, 375] width 468 height 76
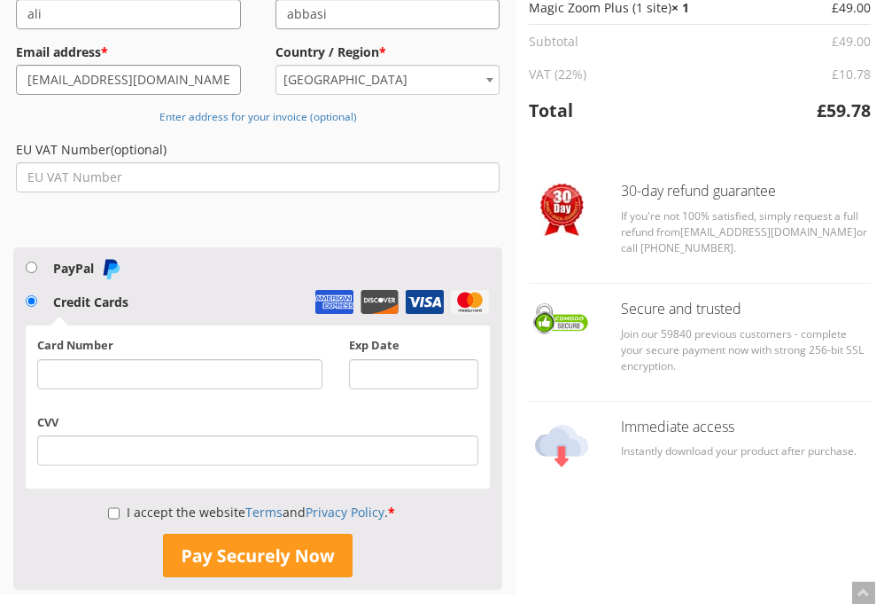
click at [223, 385] on div at bounding box center [179, 374] width 285 height 30
click at [108, 513] on input "I accept the website Terms and Privacy Policy . *" at bounding box center [114, 513] width 12 height 30
checkbox input "true"
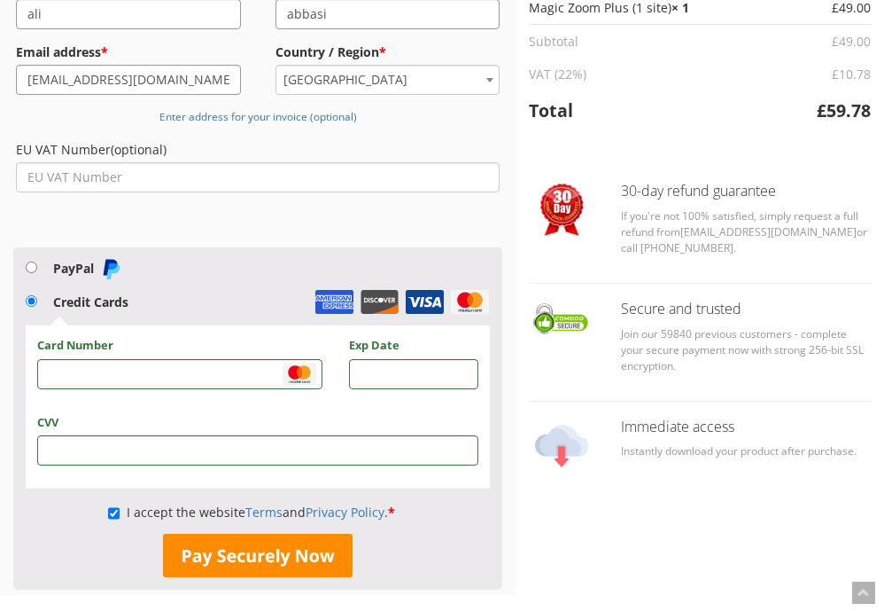
click at [295, 557] on button "Pay Securely Now" at bounding box center [258, 555] width 190 height 44
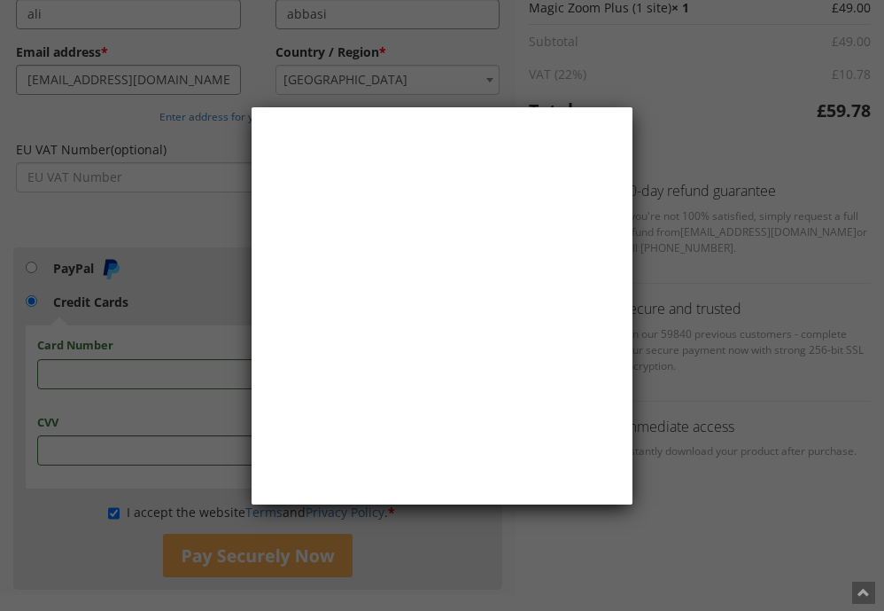
scroll to position [0, 0]
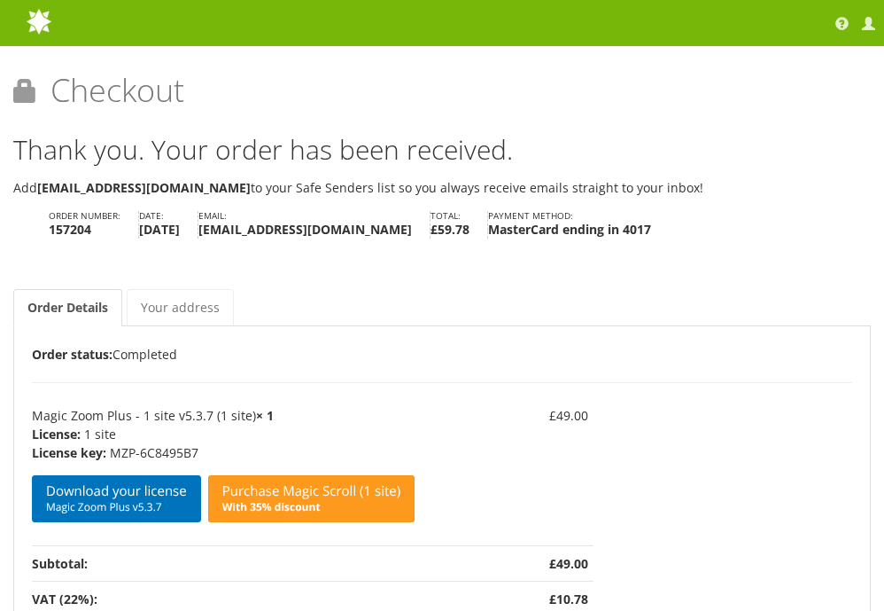
click at [874, 575] on div "Checkout / Order received Thank you. Your order has been received. Add [EMAIL_A…" at bounding box center [442, 417] width 884 height 557
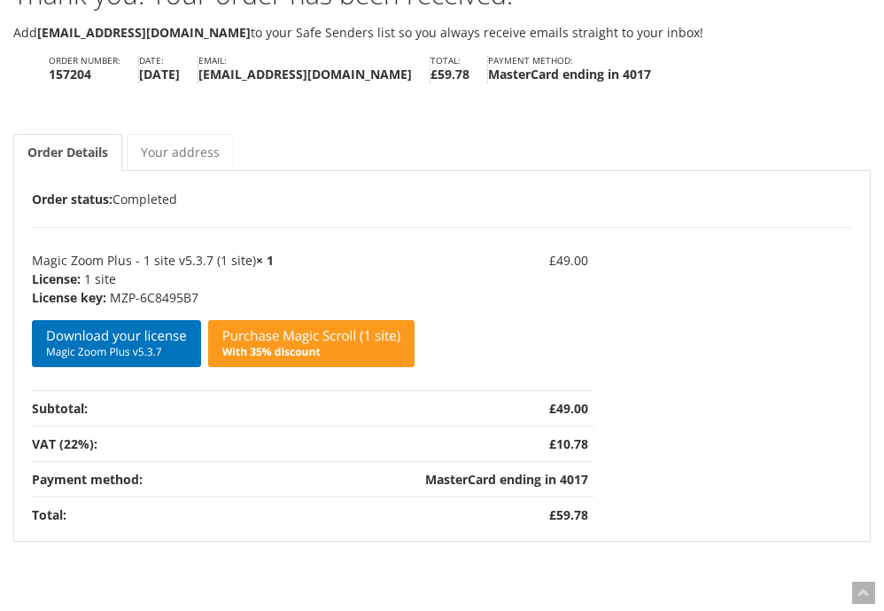
scroll to position [157, 0]
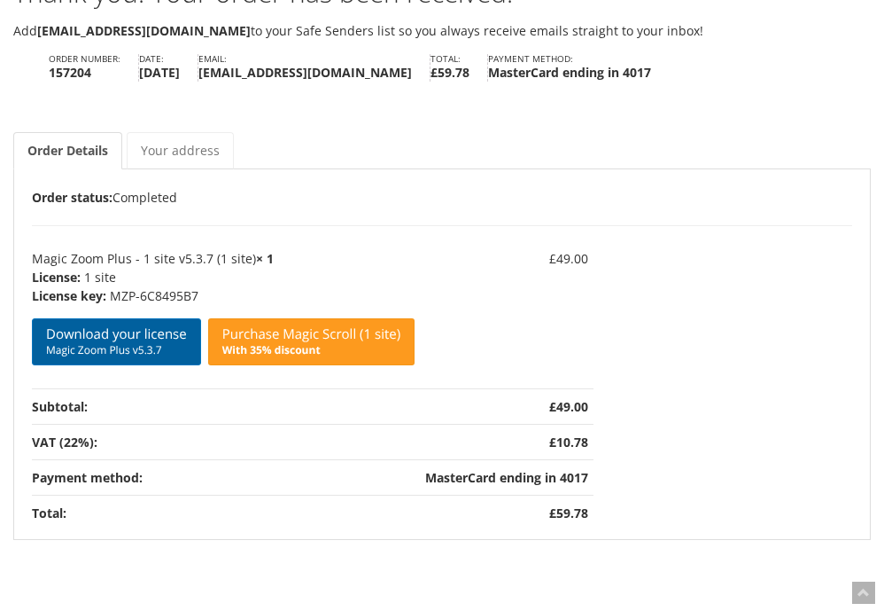
click at [174, 343] on span "Magic Zoom Plus v5.3.7" at bounding box center [116, 350] width 141 height 14
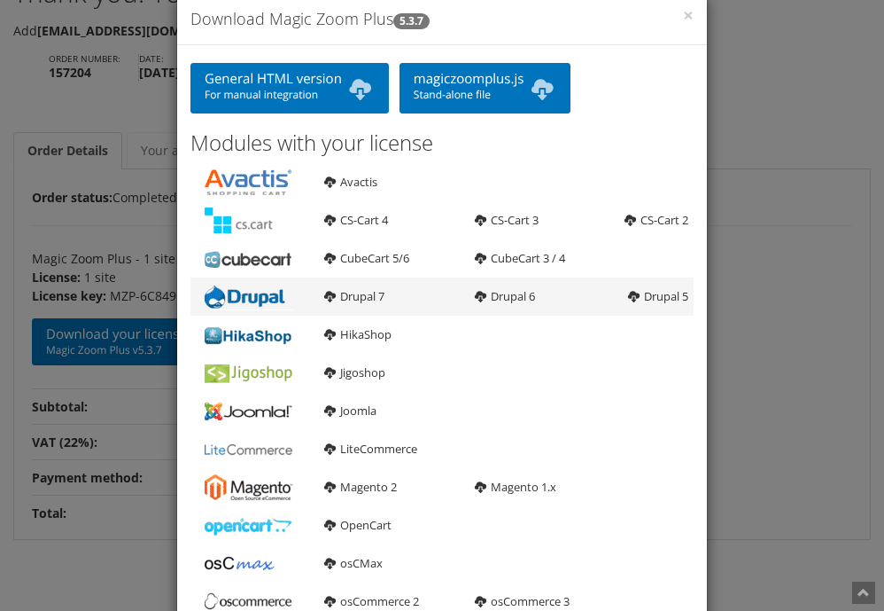
scroll to position [56, 0]
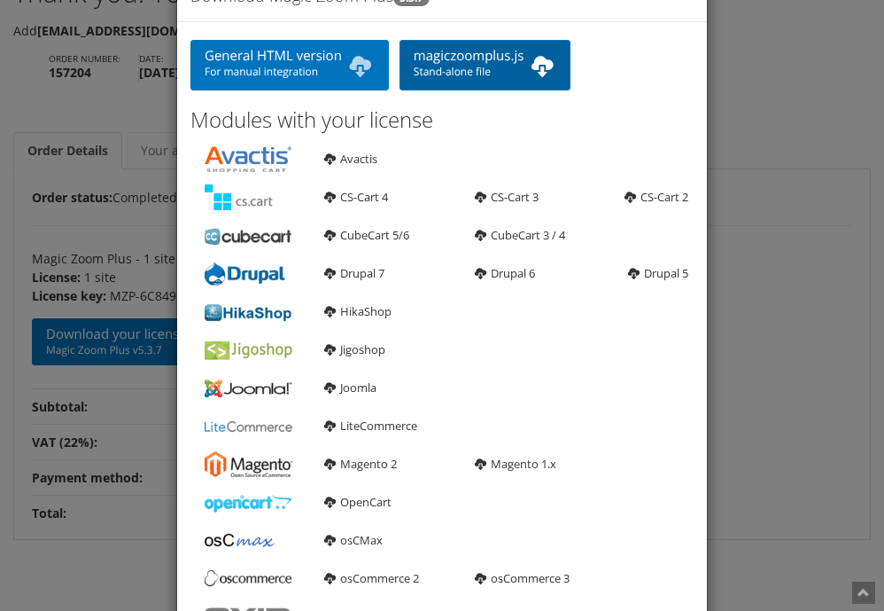
click at [435, 80] on link "magiczoomplus.js Stand-alone file" at bounding box center [486, 65] width 172 height 51
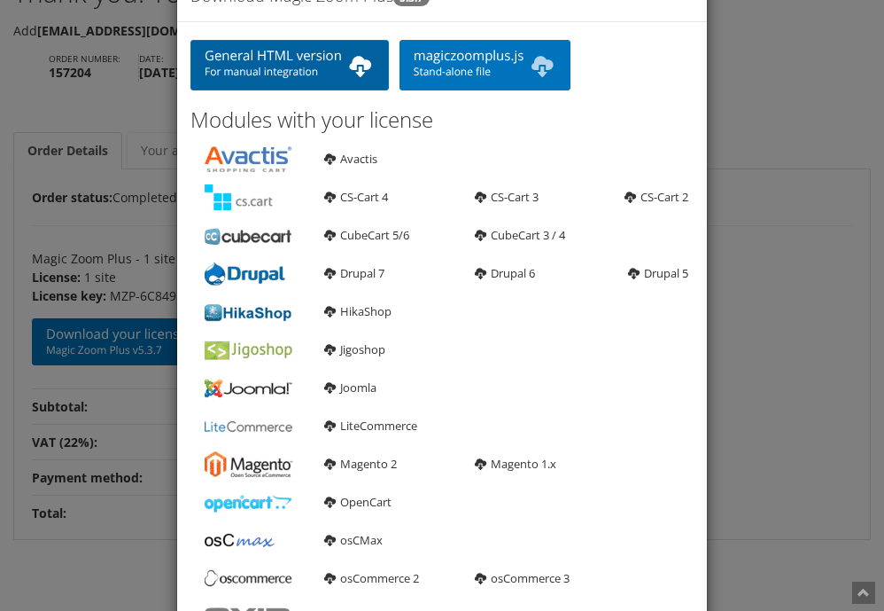
click at [335, 78] on link "General HTML version For manual integration" at bounding box center [290, 65] width 199 height 51
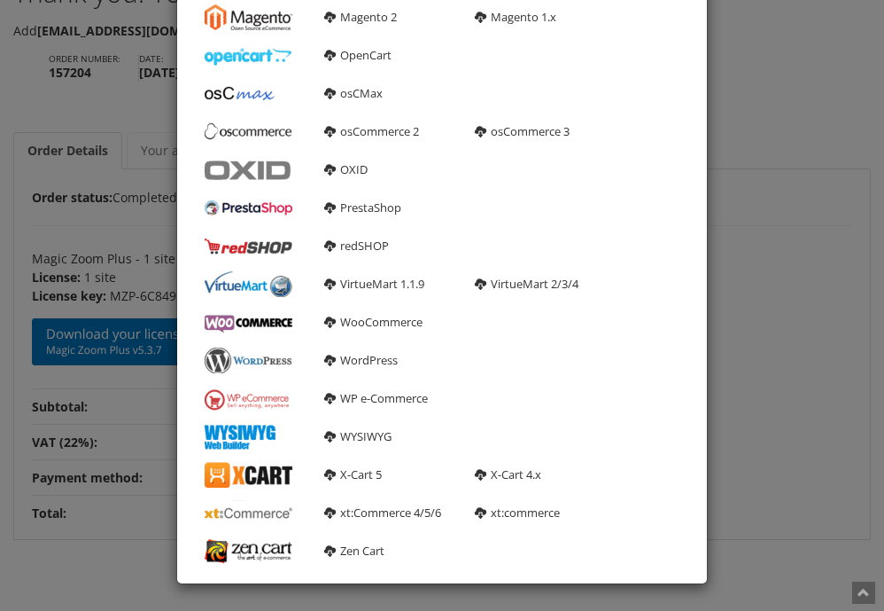
scroll to position [502, 0]
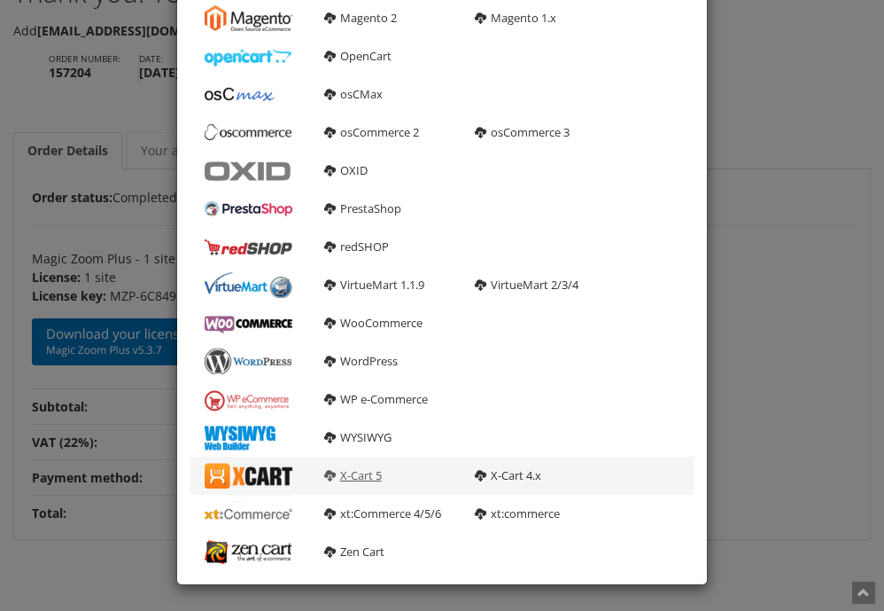
click at [354, 479] on link "X-Cart 5" at bounding box center [353, 475] width 58 height 16
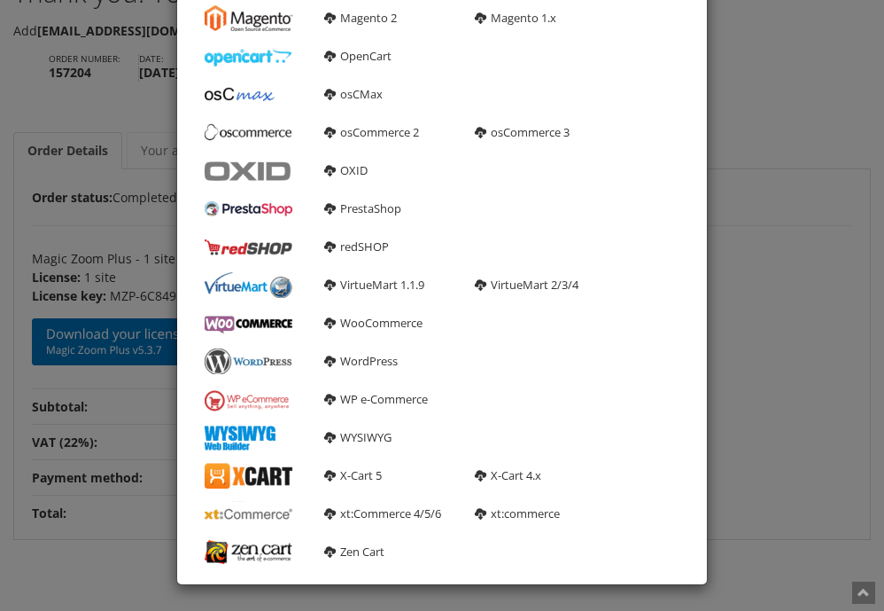
click at [742, 206] on div "× Download Magic Zoom Plus 5.3.7 General HTML version For manual integration ma…" at bounding box center [442, 305] width 884 height 611
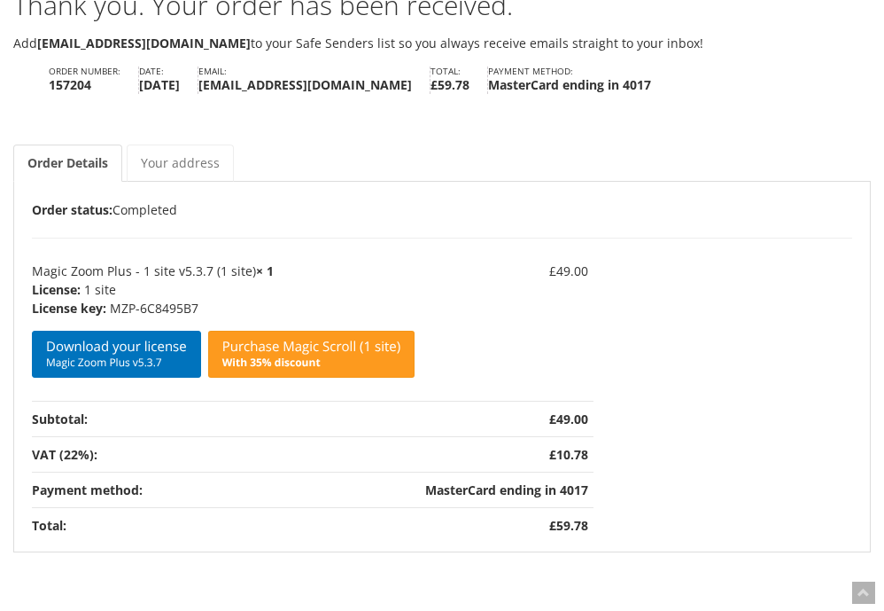
scroll to position [23, 0]
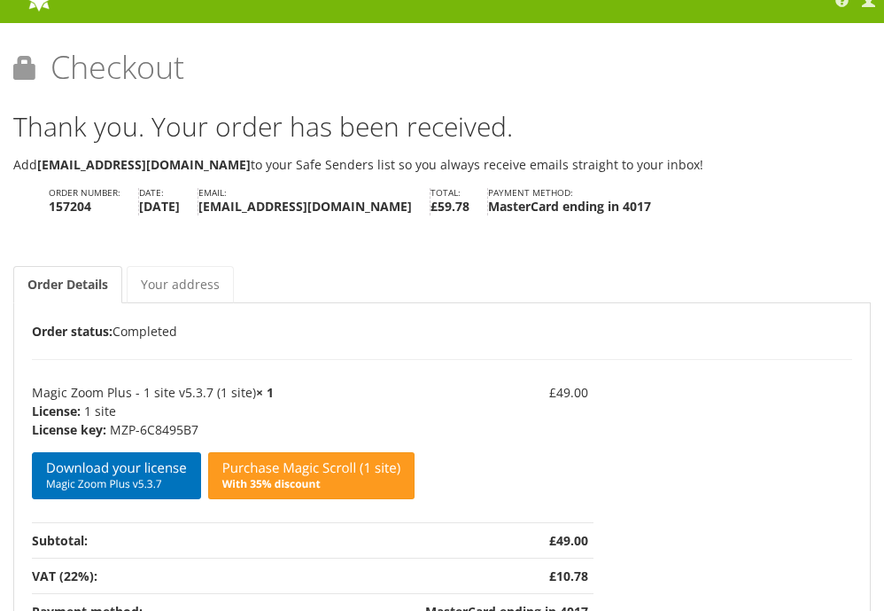
click at [344, 203] on strong "[EMAIL_ADDRESS][DOMAIN_NAME]" at bounding box center [306, 206] width 214 height 19
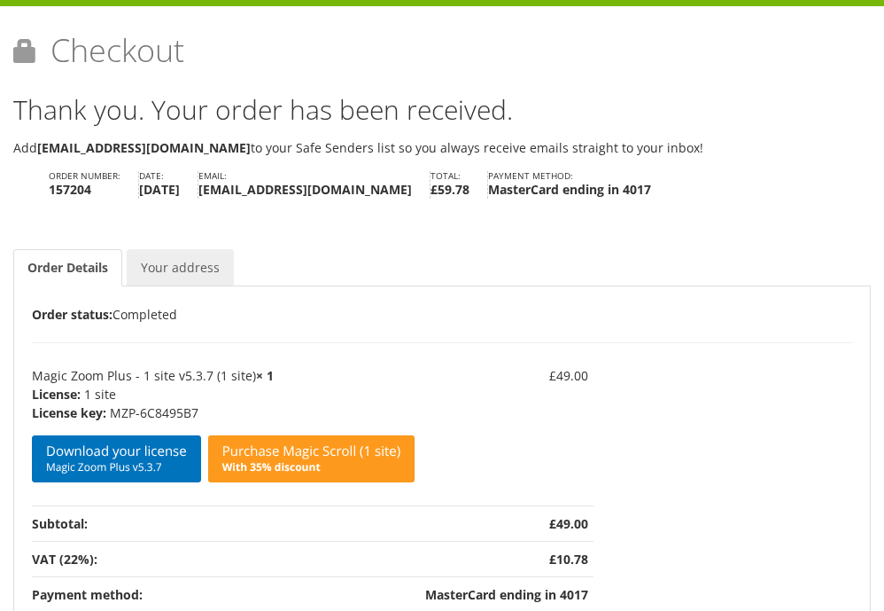
click at [173, 281] on link "Your address" at bounding box center [180, 267] width 107 height 37
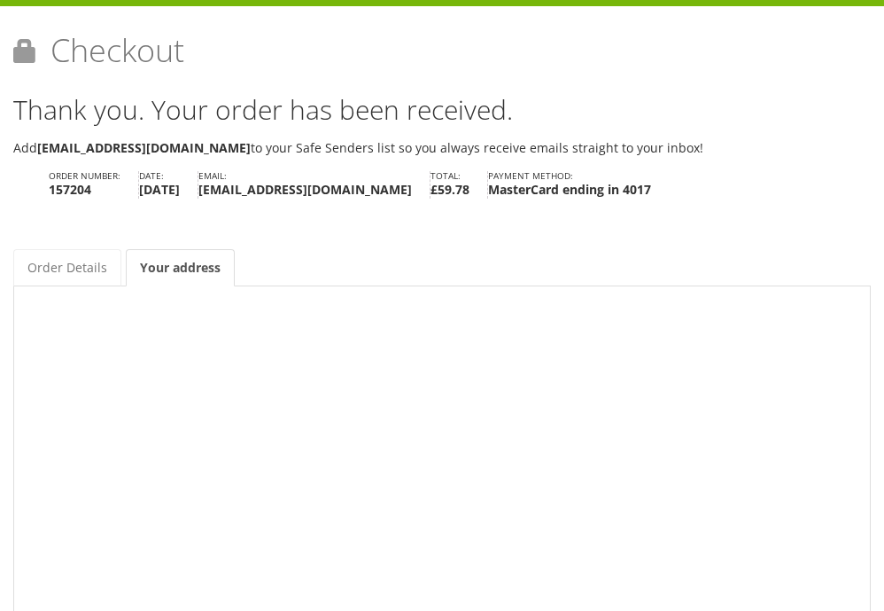
scroll to position [12, 0]
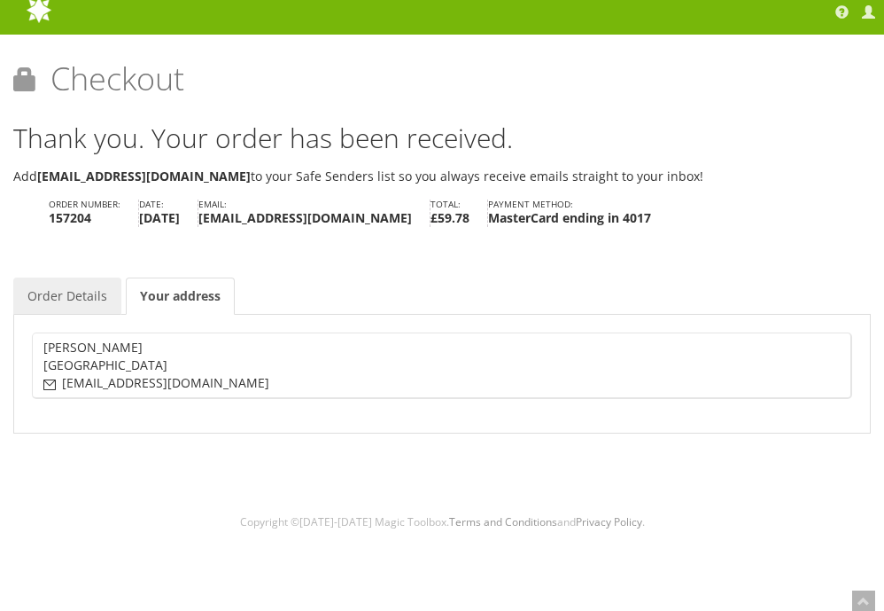
click at [94, 297] on link "Order Details" at bounding box center [67, 295] width 108 height 37
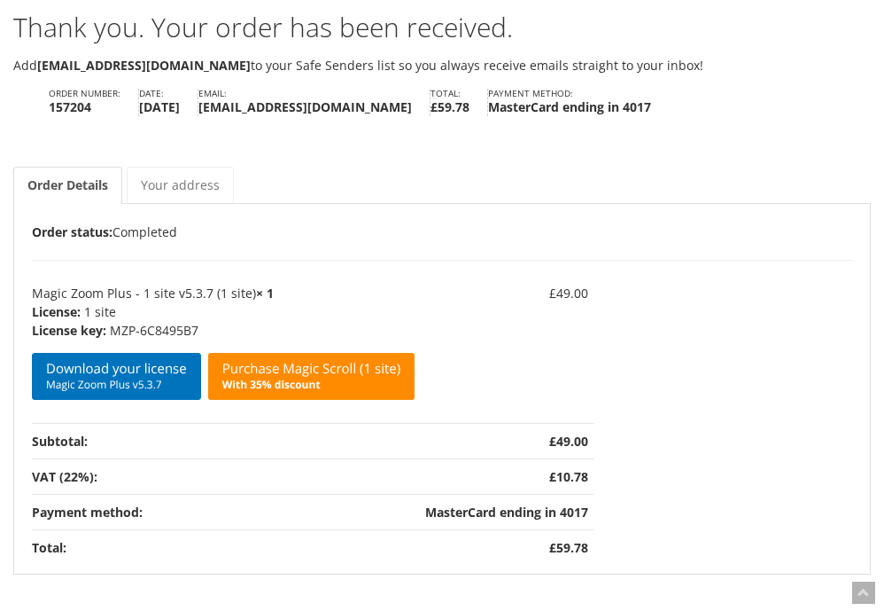
scroll to position [68, 0]
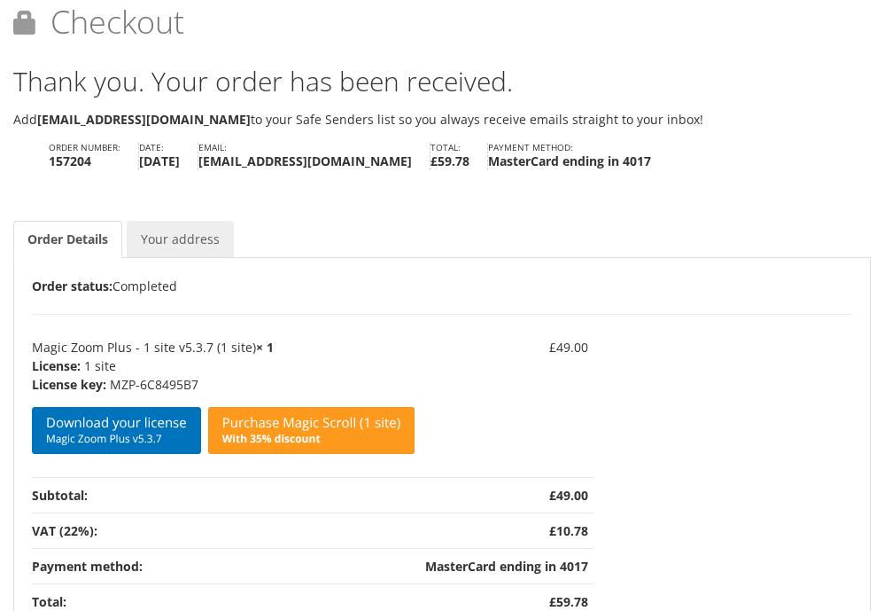
click at [204, 236] on link "Your address" at bounding box center [180, 239] width 107 height 37
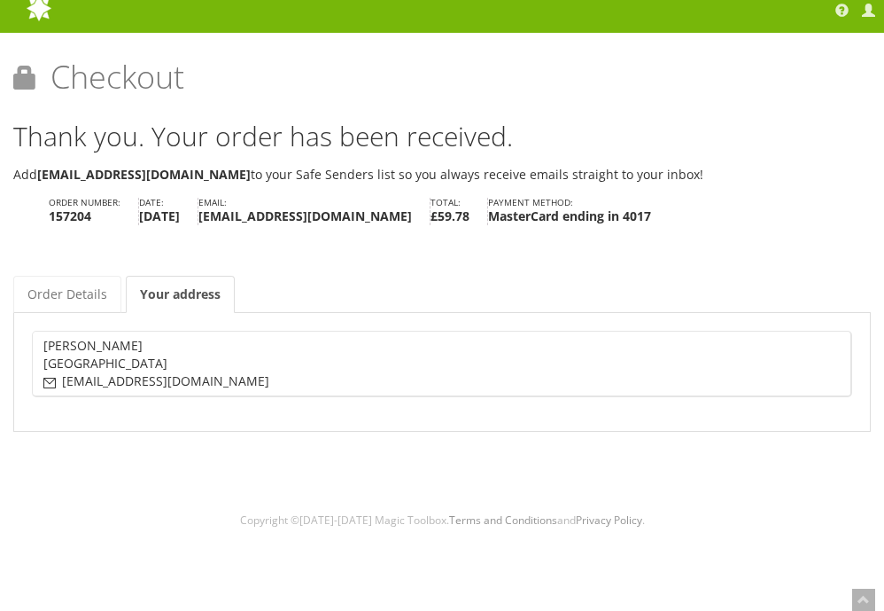
scroll to position [12, 0]
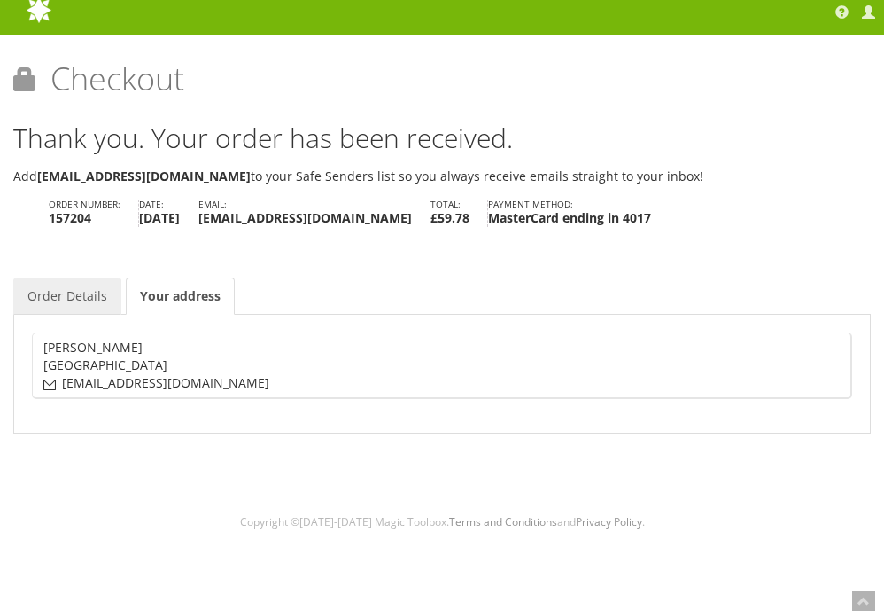
click at [63, 297] on link "Order Details" at bounding box center [67, 295] width 108 height 37
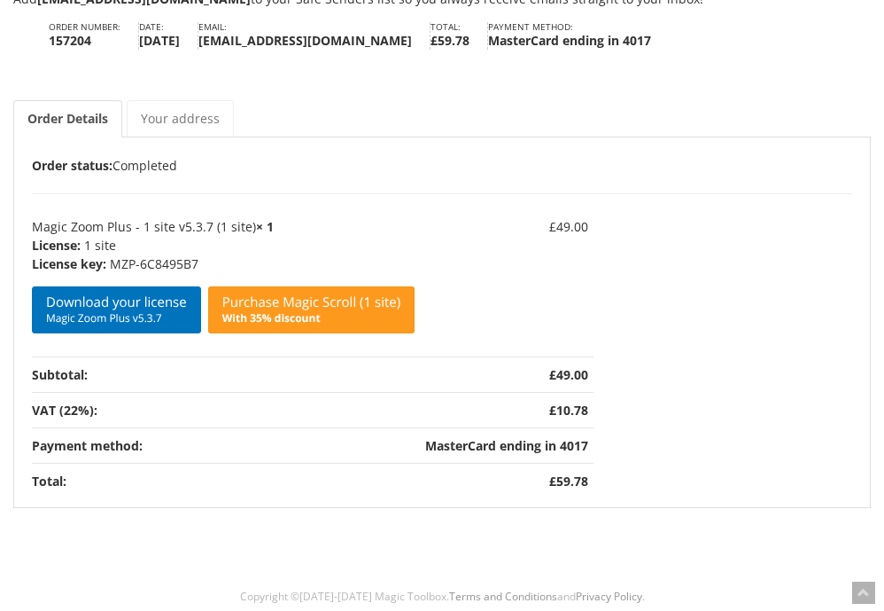
scroll to position [188, 0]
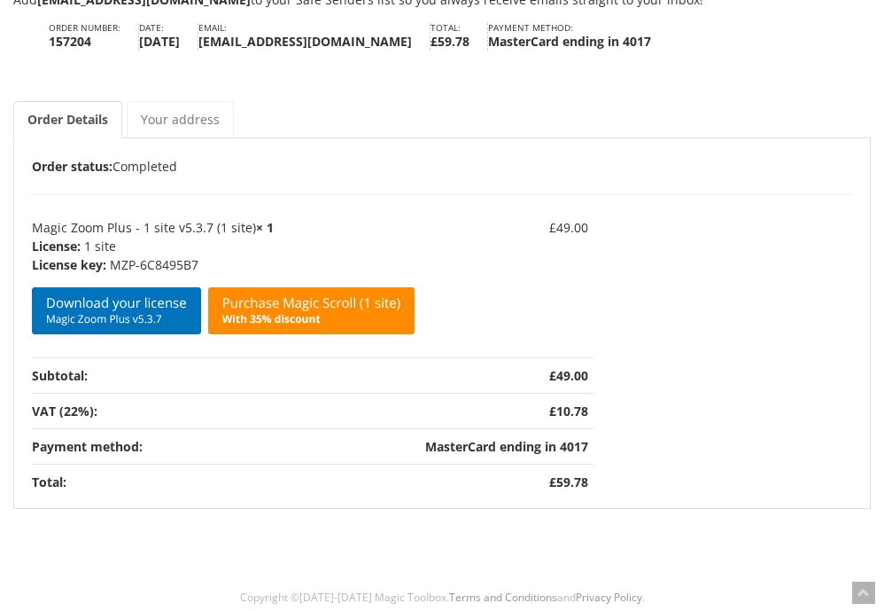
click at [245, 322] on b "With 35% discount" at bounding box center [271, 318] width 98 height 15
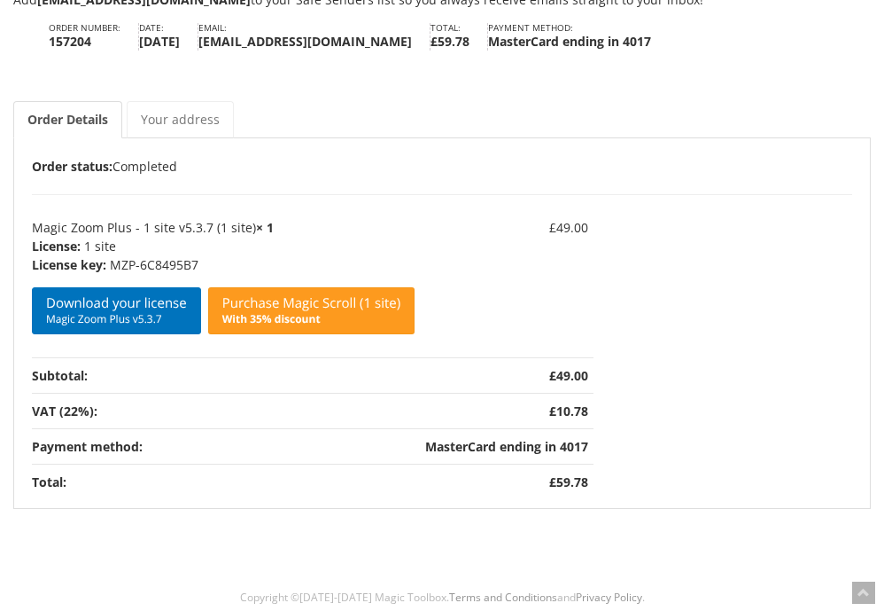
scroll to position [188, 0]
click at [86, 307] on link "Download your license Magic Zoom Plus v5.3.7" at bounding box center [116, 310] width 169 height 47
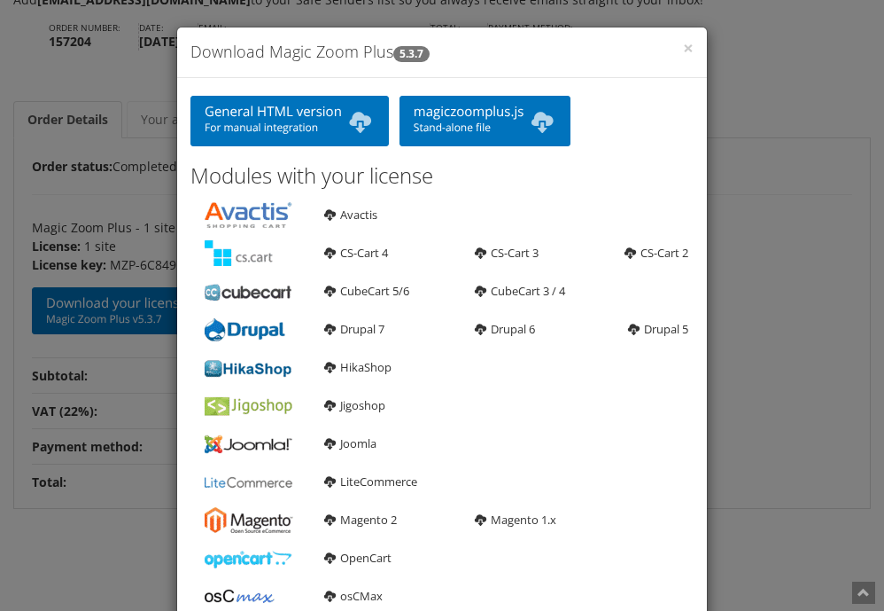
scroll to position [0, 0]
click at [698, 47] on div "× Download Magic Zoom Plus 5.3.7" at bounding box center [442, 52] width 530 height 51
click at [689, 47] on span "×" at bounding box center [688, 47] width 11 height 25
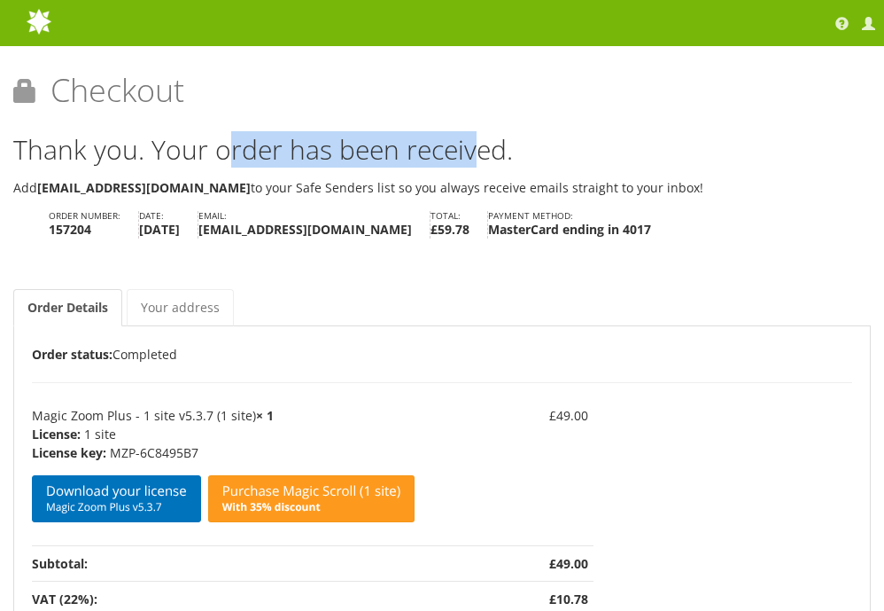
drag, startPoint x: 226, startPoint y: 152, endPoint x: 470, endPoint y: 152, distance: 243.7
click at [470, 152] on p "Thank you. Your order has been received." at bounding box center [442, 149] width 858 height 20
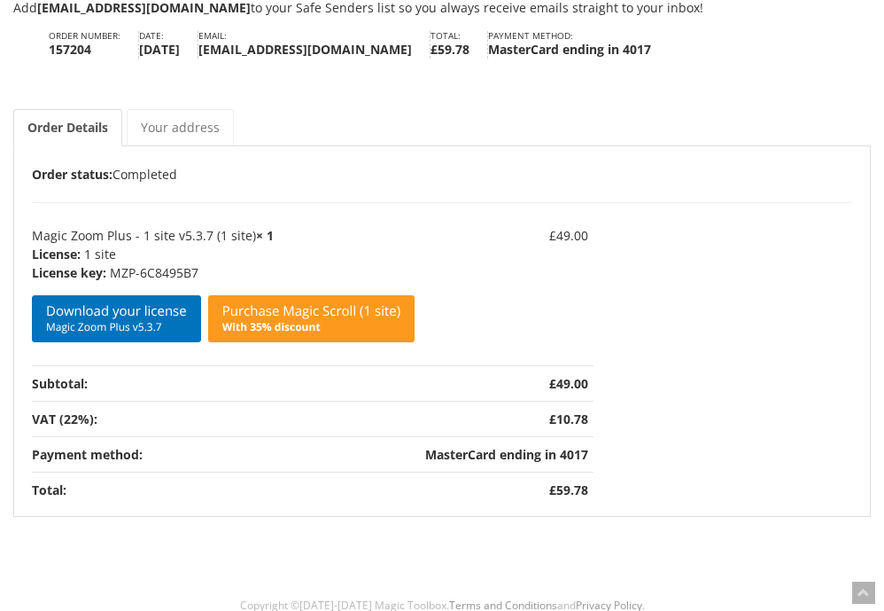
scroll to position [182, 0]
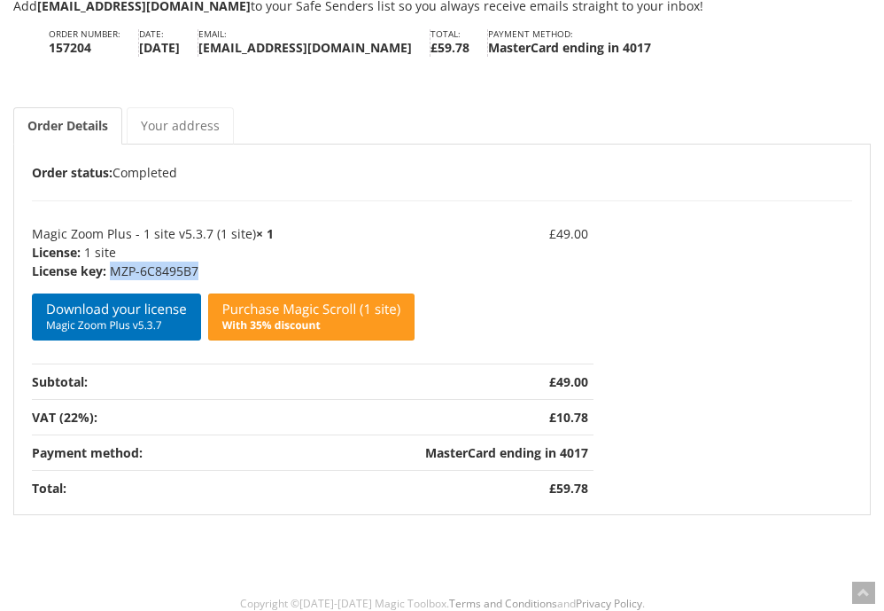
drag, startPoint x: 195, startPoint y: 271, endPoint x: 113, endPoint y: 261, distance: 82.2
click at [113, 261] on p "MZP-6C8495B7" at bounding box center [223, 270] width 383 height 19
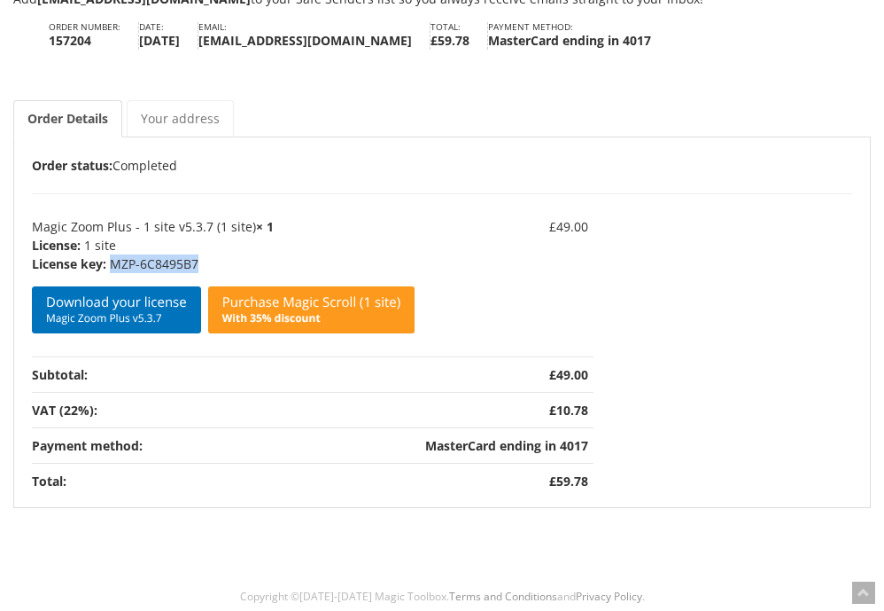
scroll to position [188, 0]
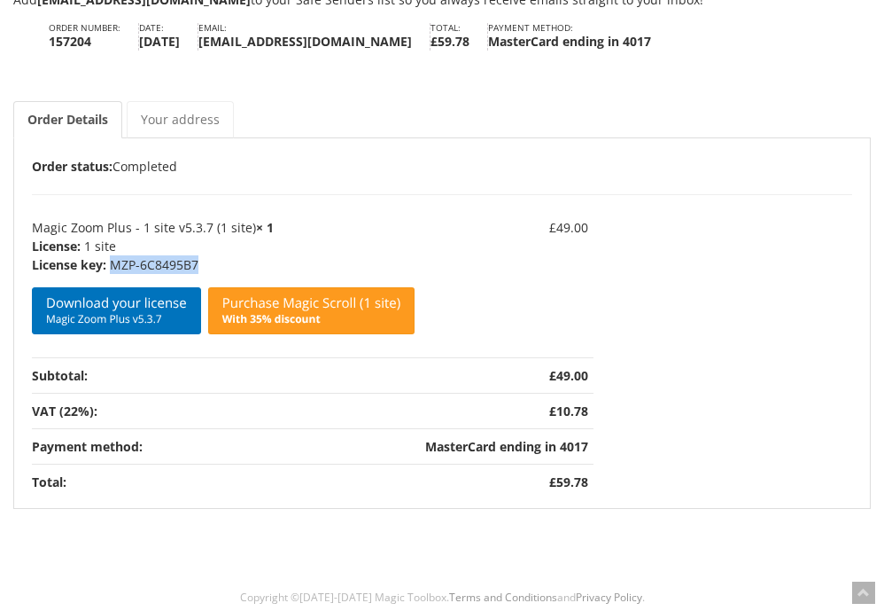
copy p "MZP-6C8495B7"
click at [469, 444] on td "MasterCard ending in 4017" at bounding box center [507, 445] width 174 height 35
click at [753, 185] on div "Order Details Order status: Completed Product Total Magic Zoom Plus - 1 site v5…" at bounding box center [442, 327] width 821 height 343
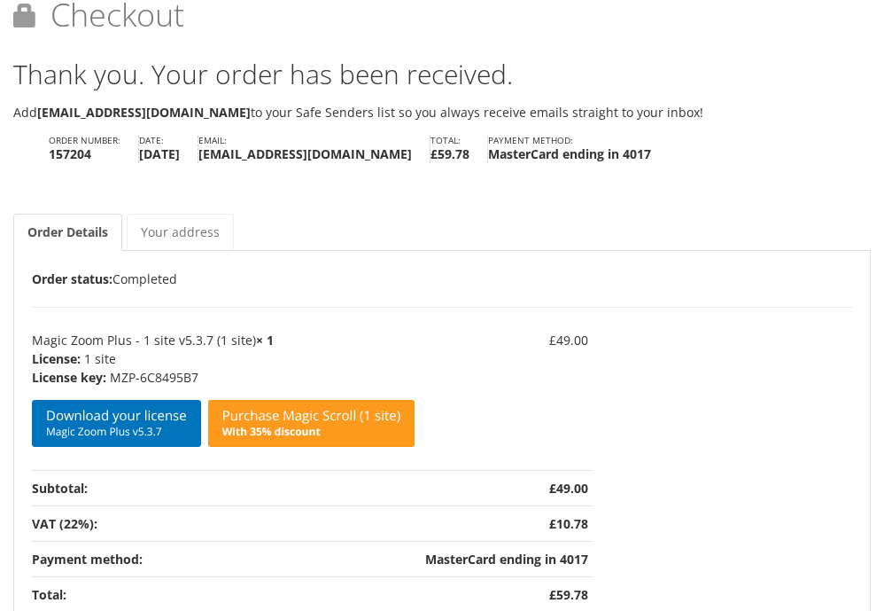
scroll to position [85, 0]
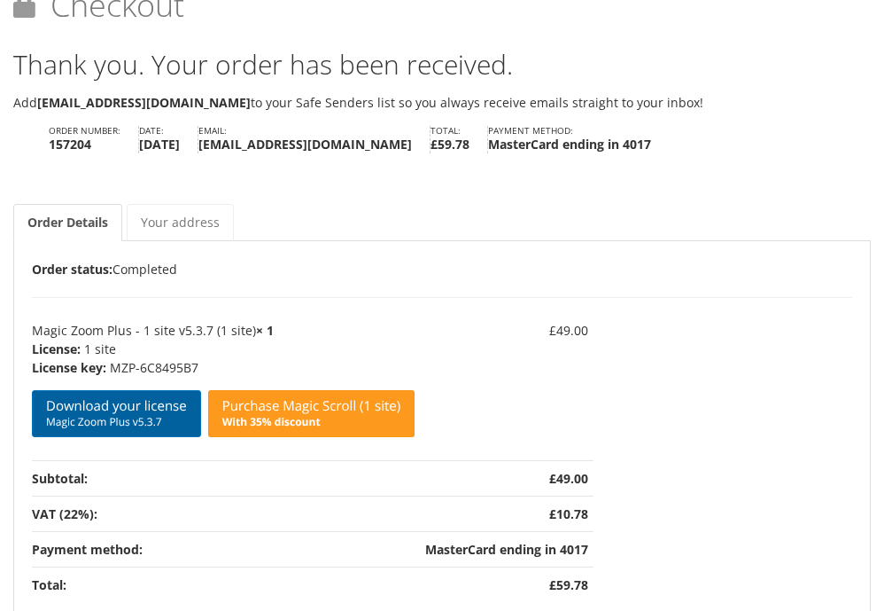
click at [128, 420] on span "Magic Zoom Plus v5.3.7" at bounding box center [116, 422] width 141 height 14
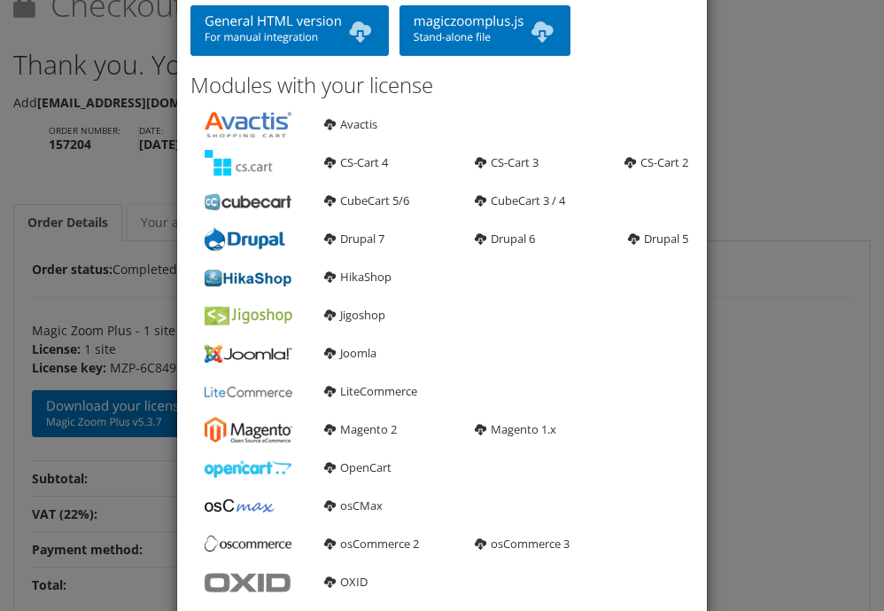
scroll to position [65, 0]
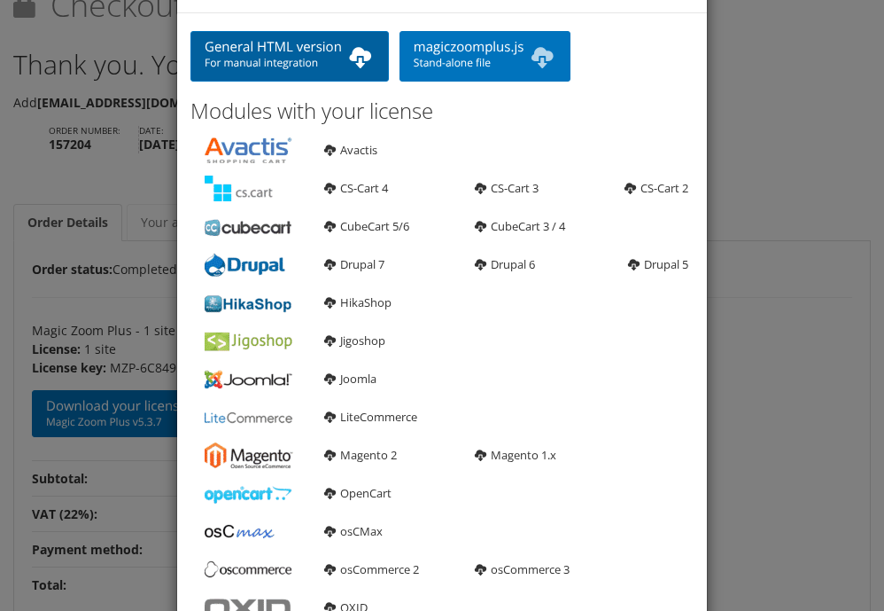
click at [332, 56] on span "For manual integration" at bounding box center [290, 63] width 170 height 14
click at [272, 61] on span "For manual integration" at bounding box center [290, 63] width 170 height 14
click at [301, 47] on link "General HTML version For manual integration" at bounding box center [290, 56] width 199 height 51
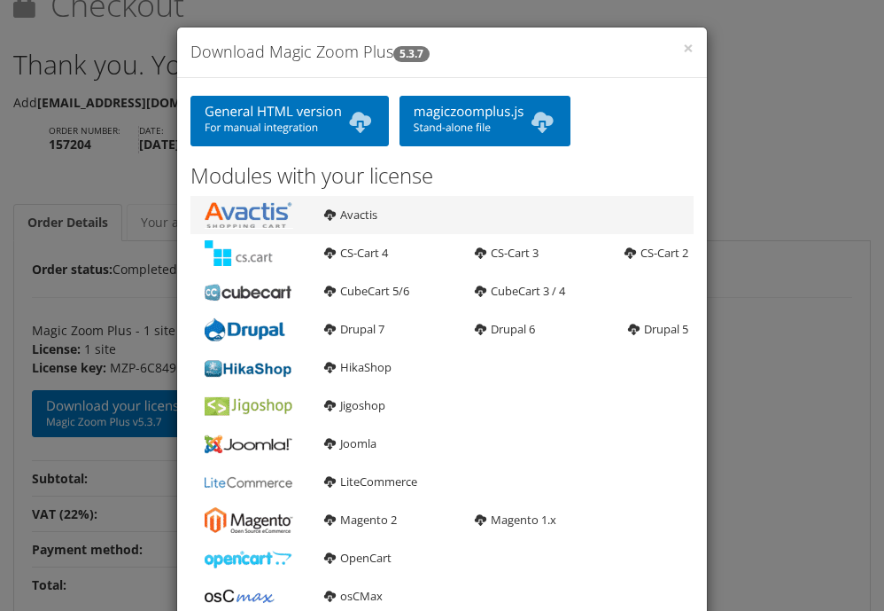
scroll to position [0, 0]
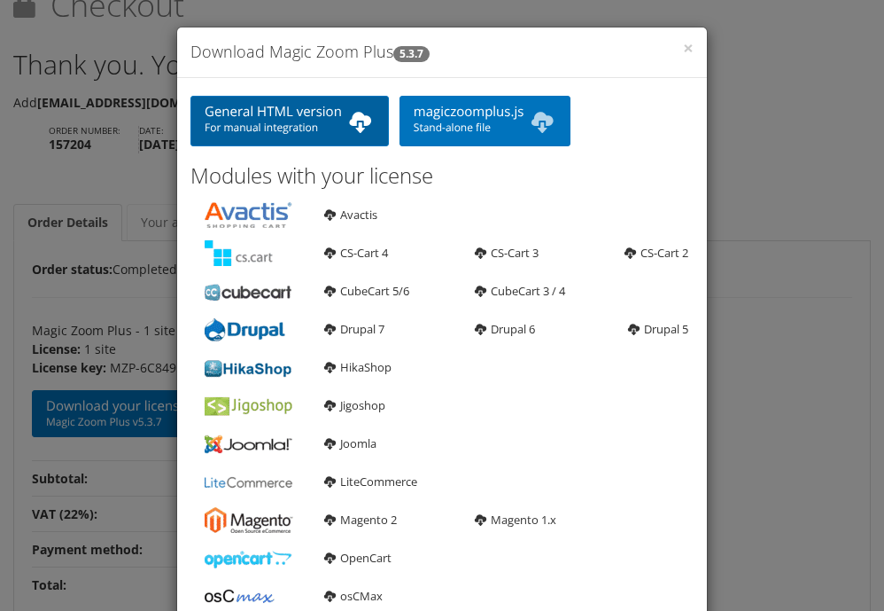
click at [318, 144] on link "General HTML version For manual integration" at bounding box center [290, 121] width 199 height 51
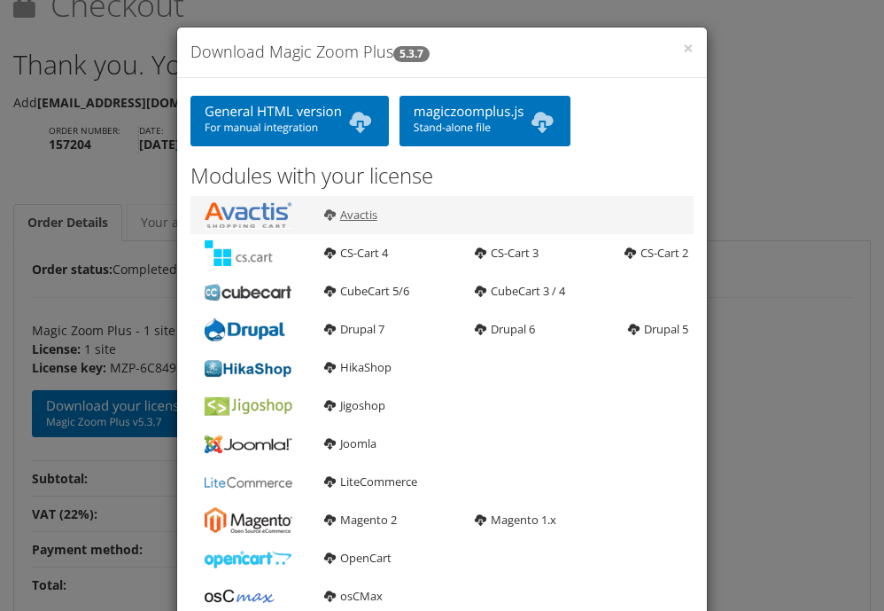
click at [348, 218] on link "Avactis" at bounding box center [350, 214] width 53 height 16
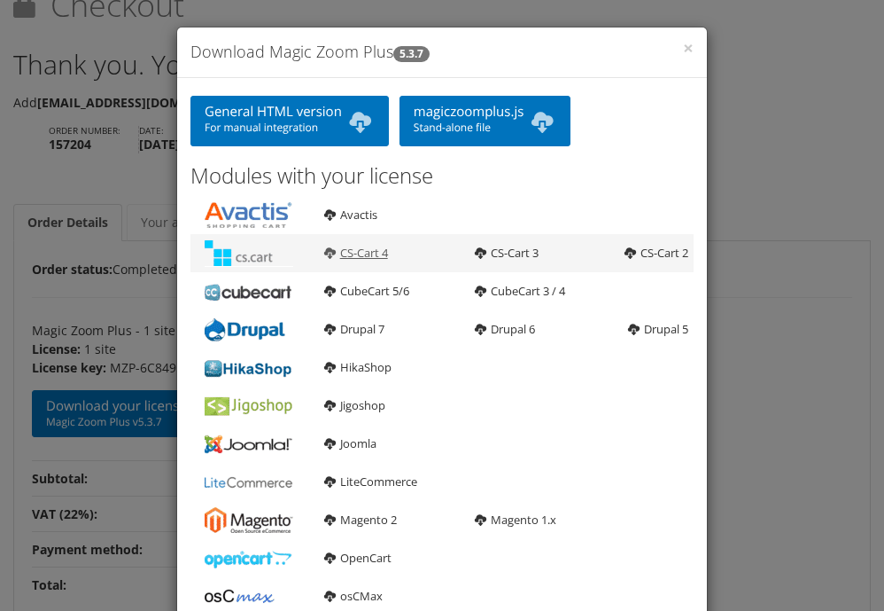
click at [345, 248] on link "CS-Cart 4" at bounding box center [356, 253] width 64 height 16
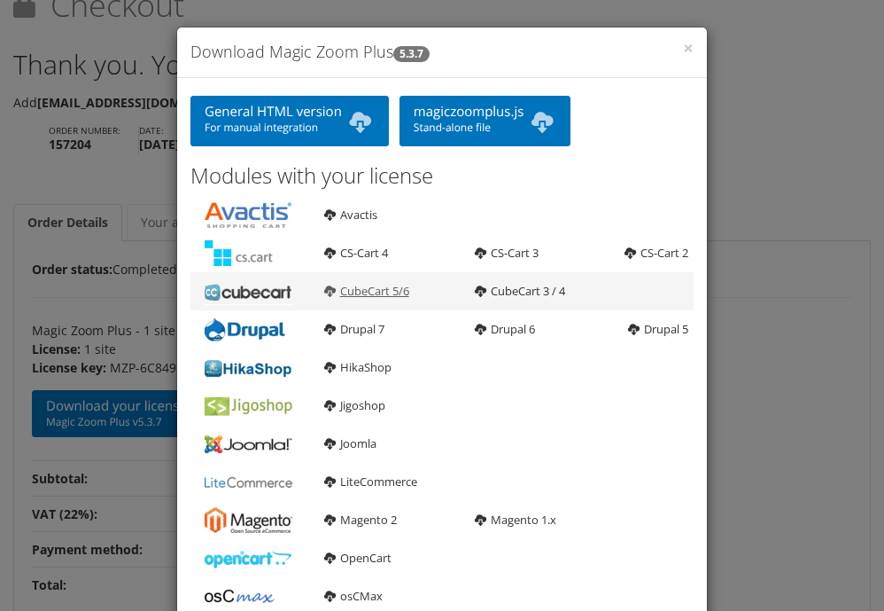
click at [345, 285] on link "CubeCart 5/6" at bounding box center [366, 291] width 85 height 16
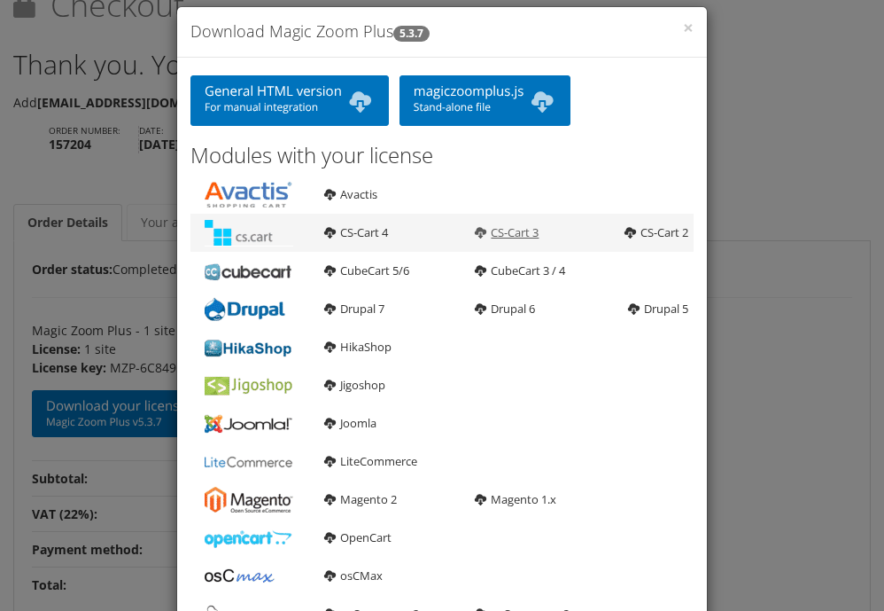
click at [493, 230] on link "CS-Cart 3" at bounding box center [507, 232] width 64 height 16
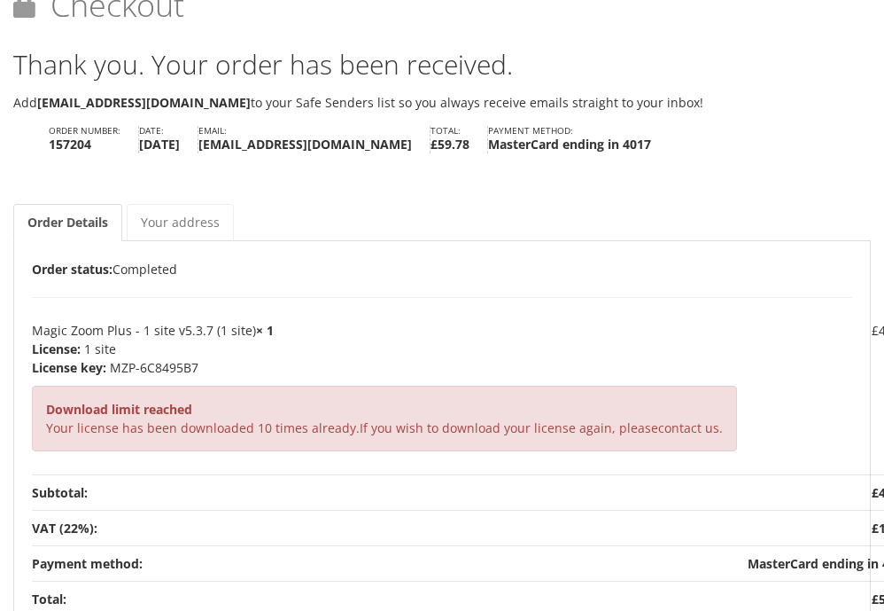
click at [495, 267] on p "Order status: Completed" at bounding box center [442, 269] width 821 height 20
click at [521, 276] on p "Order status: Completed" at bounding box center [442, 269] width 821 height 20
click at [515, 273] on p "Order status: Completed" at bounding box center [442, 269] width 821 height 20
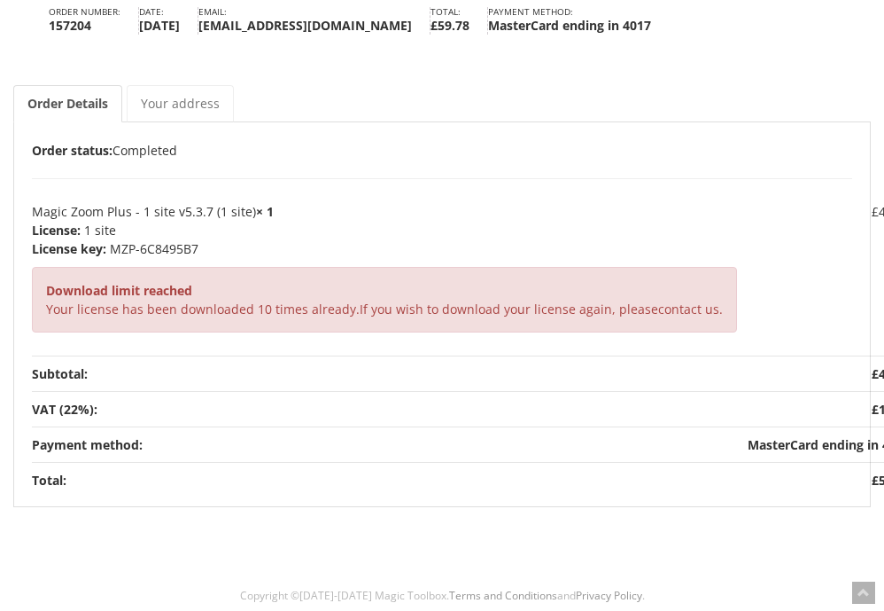
scroll to position [203, 0]
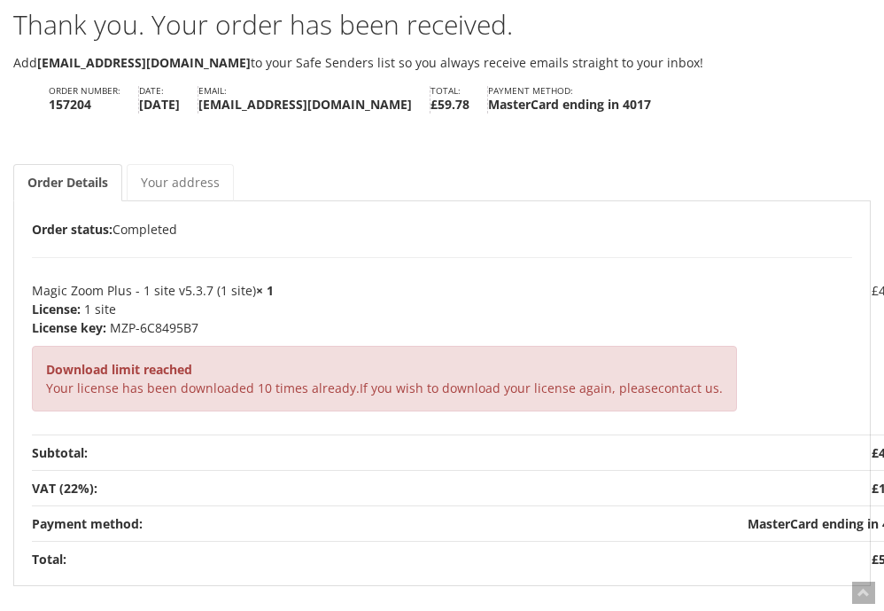
scroll to position [115, 0]
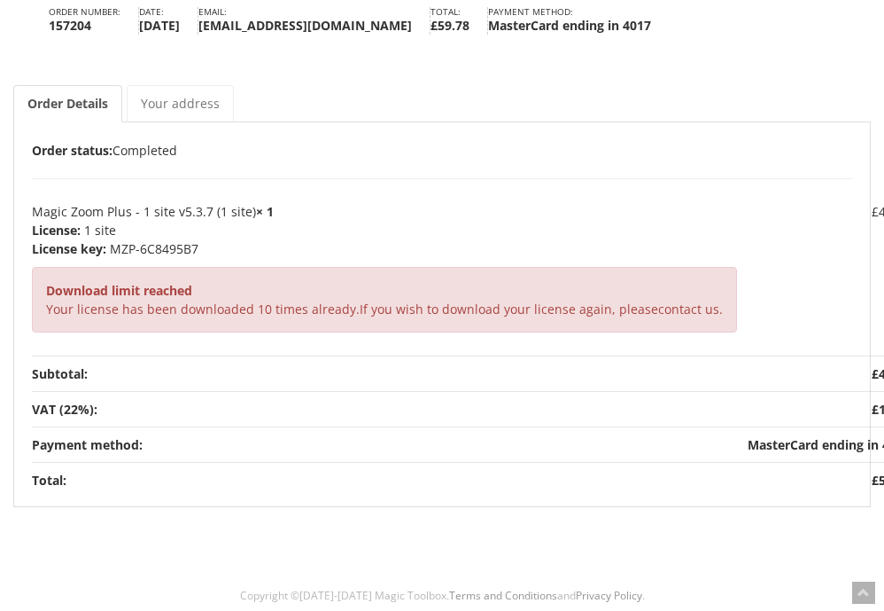
scroll to position [203, 0]
click at [514, 344] on td "Magic Zoom Plus - 1 site v5.3.7 (1 site) × 1 License: 1 site License key: MZP-6…" at bounding box center [387, 277] width 711 height 159
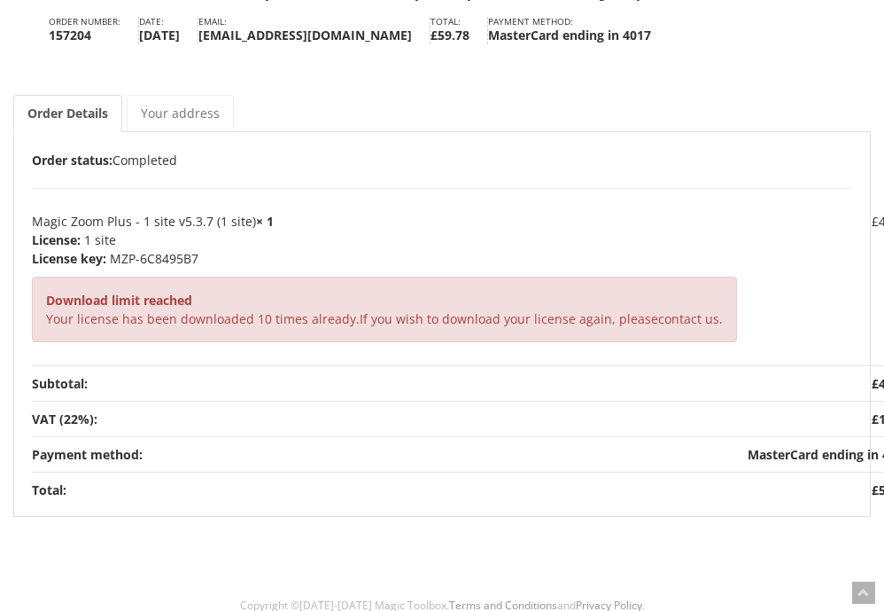
click at [183, 104] on link "Your address" at bounding box center [180, 113] width 107 height 37
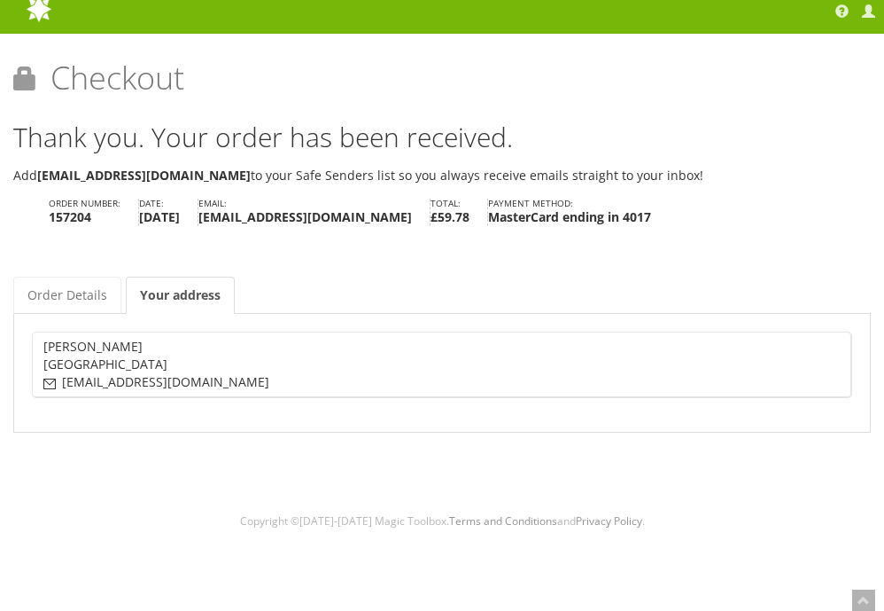
scroll to position [12, 0]
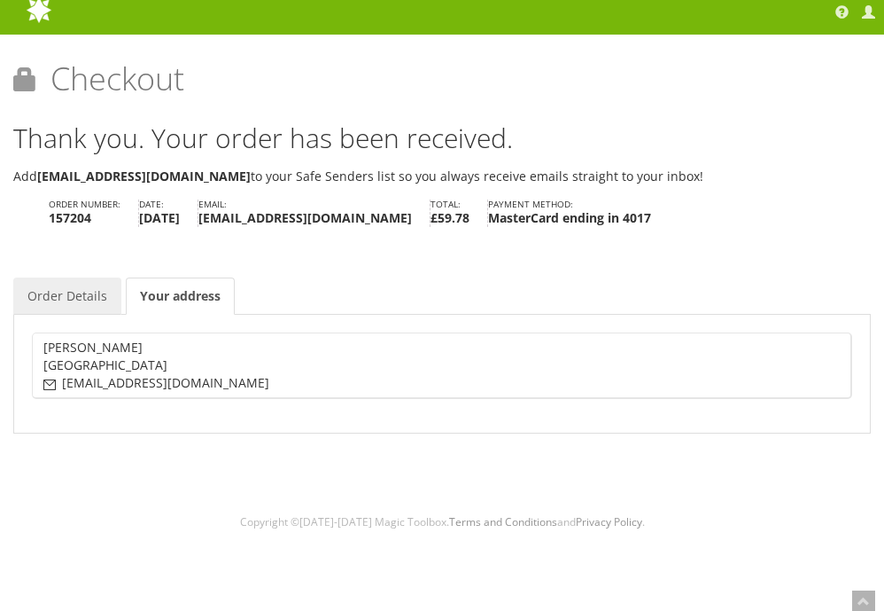
click at [109, 292] on link "Order Details" at bounding box center [67, 295] width 108 height 37
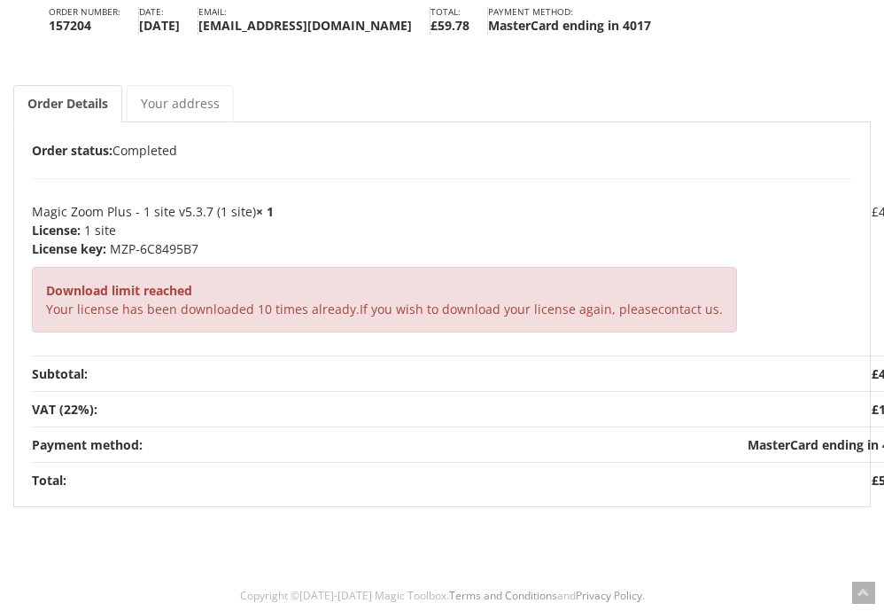
scroll to position [203, 0]
